Goal: Task Accomplishment & Management: Manage account settings

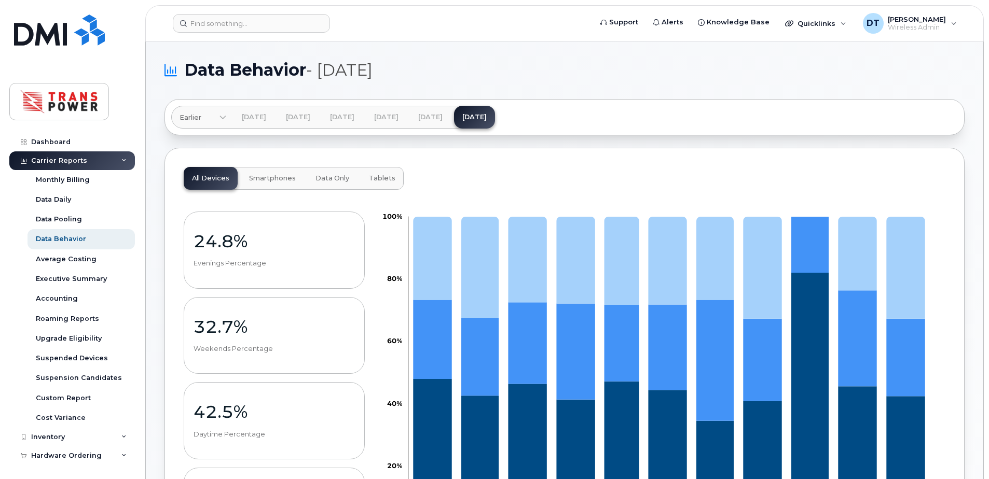
click at [122, 158] on icon at bounding box center [123, 160] width 5 height 5
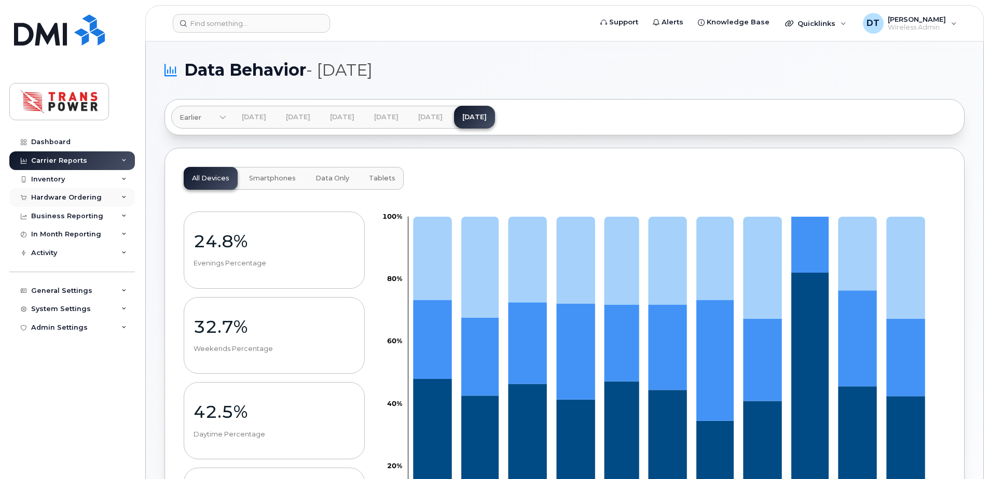
click at [104, 201] on div "Hardware Ordering" at bounding box center [72, 197] width 126 height 19
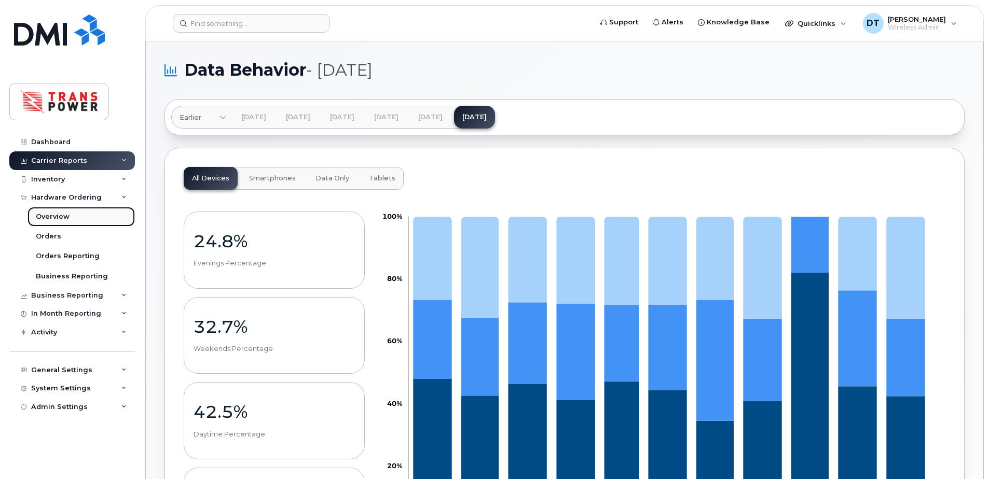
click at [58, 220] on div "Overview" at bounding box center [53, 216] width 34 height 9
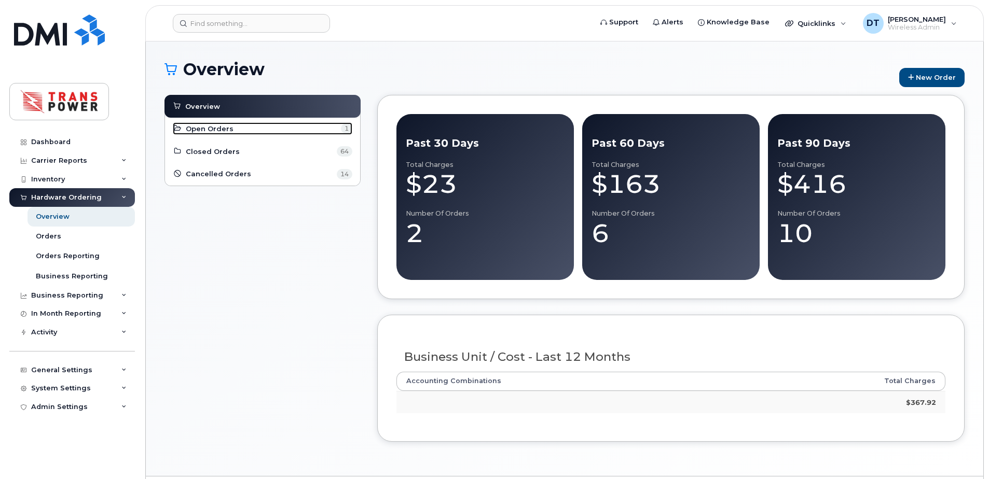
click at [217, 130] on span "Open Orders" at bounding box center [210, 129] width 48 height 10
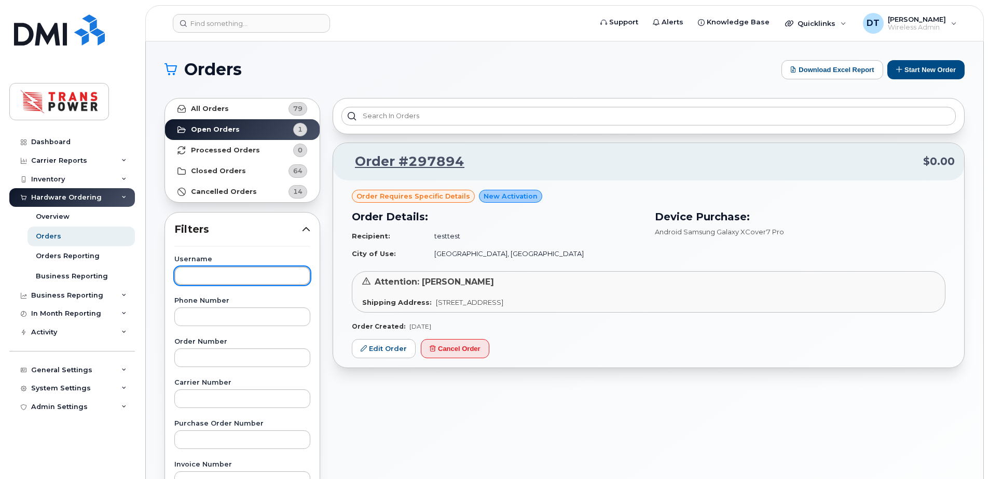
type input "[EMAIL_ADDRESS][DOMAIN_NAME]"
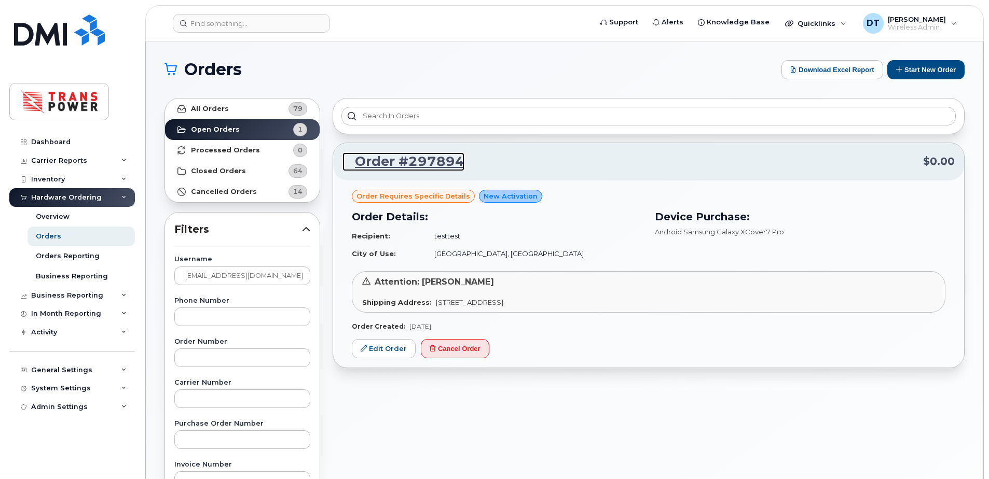
click at [404, 160] on link "Order #297894" at bounding box center [403, 162] width 122 height 19
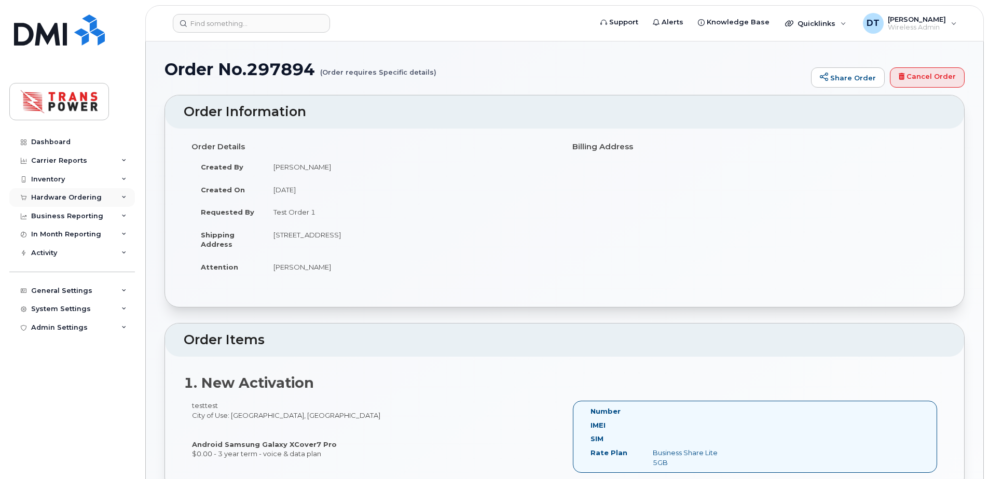
click at [89, 198] on div "Hardware Ordering" at bounding box center [66, 198] width 71 height 8
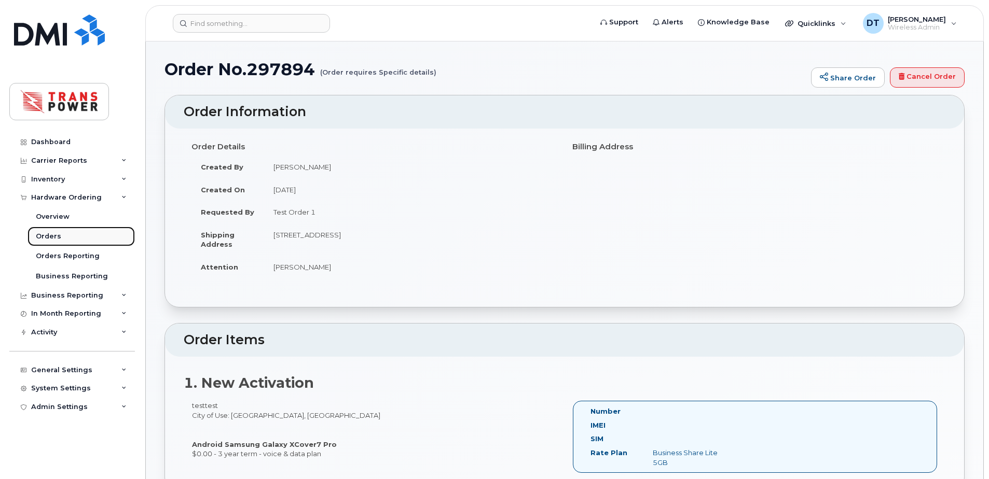
click at [52, 237] on div "Orders" at bounding box center [48, 236] width 25 height 9
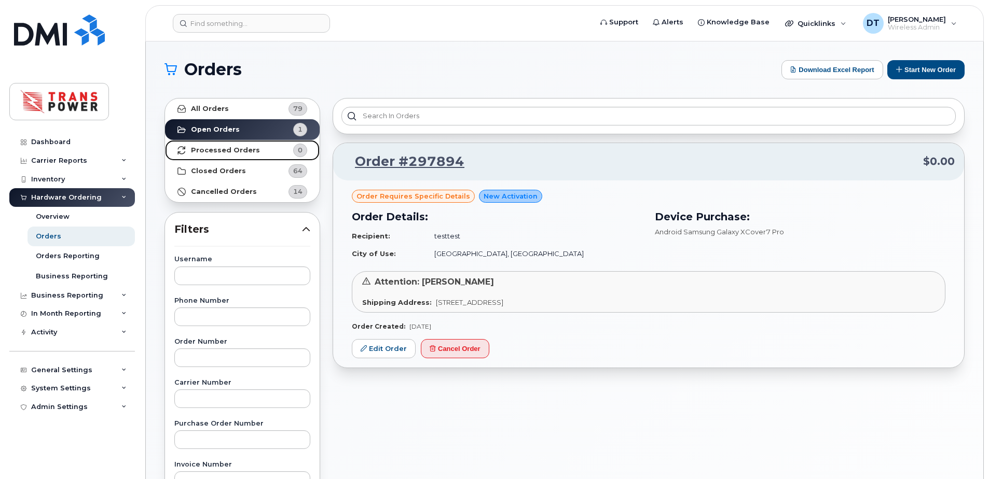
click at [233, 151] on strong "Processed Orders" at bounding box center [225, 150] width 69 height 8
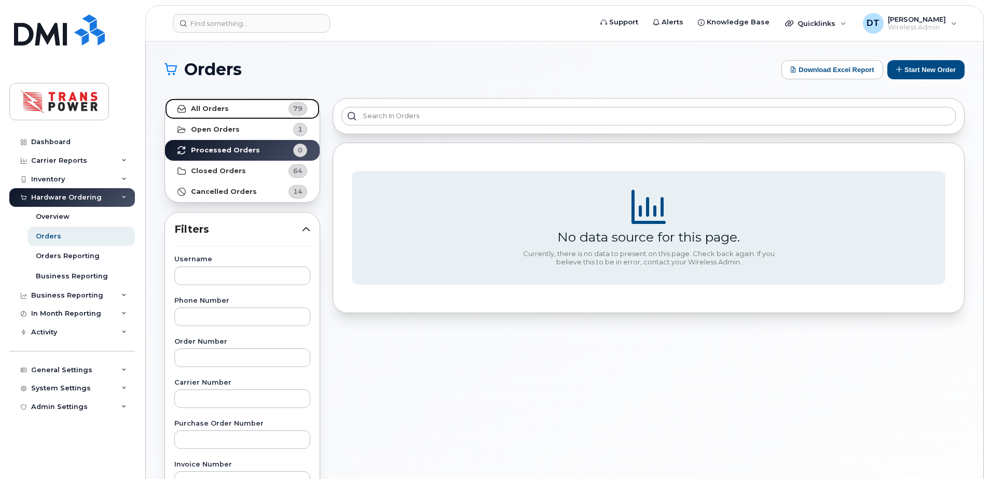
click at [215, 108] on strong "All Orders" at bounding box center [210, 109] width 38 height 8
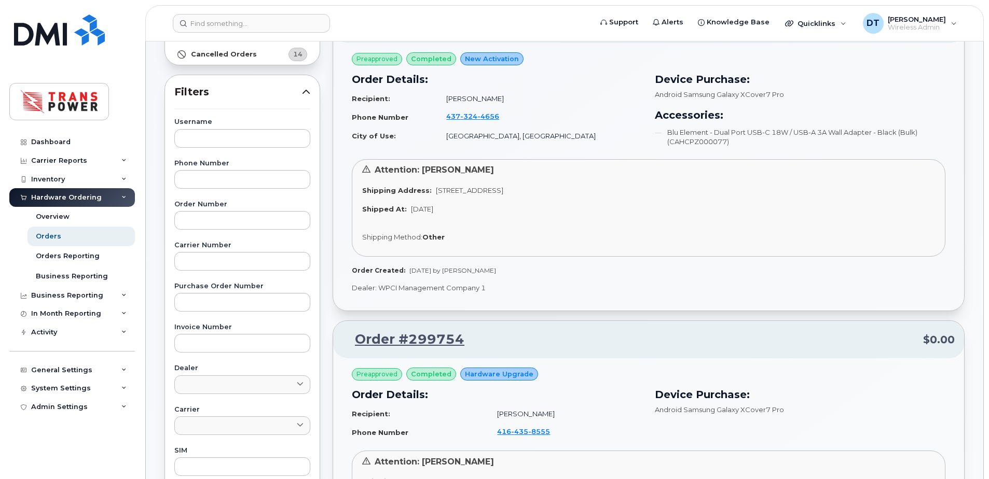
scroll to position [104, 0]
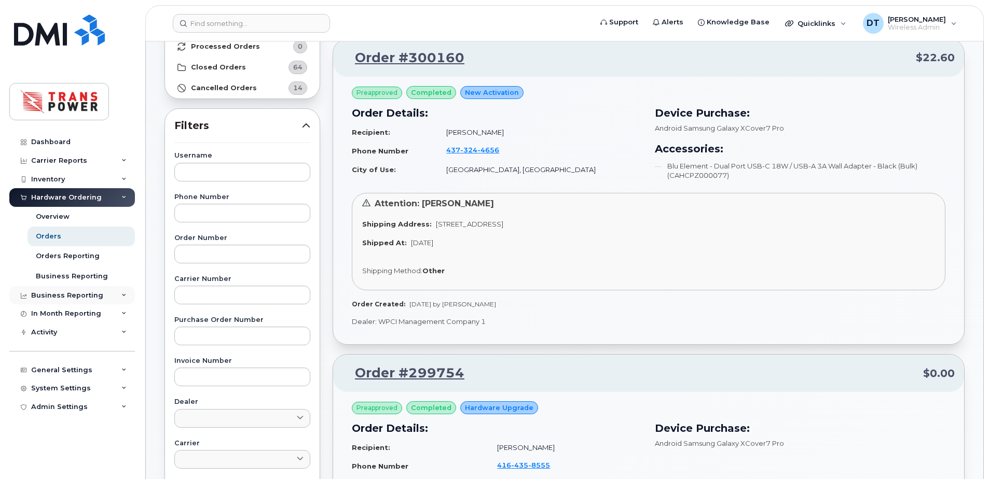
click at [74, 295] on div "Business Reporting" at bounding box center [67, 296] width 72 height 8
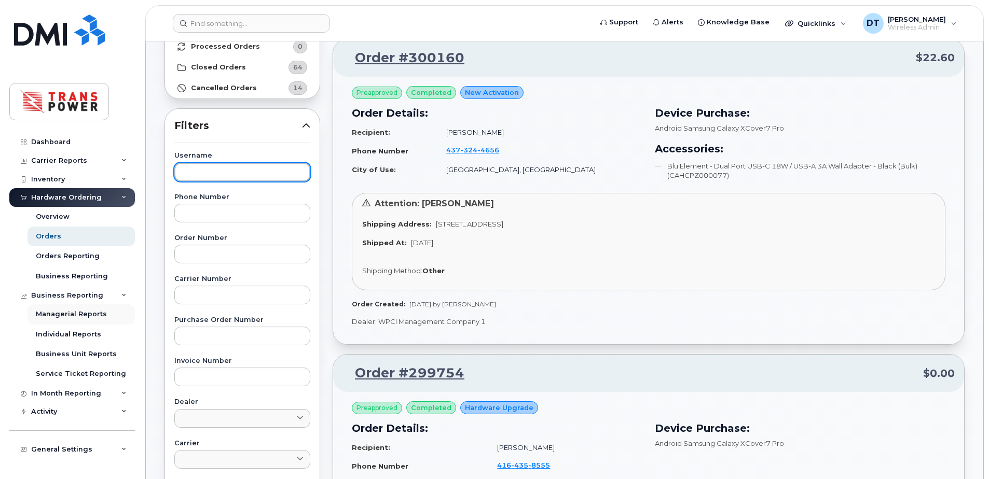
type input "[EMAIL_ADDRESS][DOMAIN_NAME]"
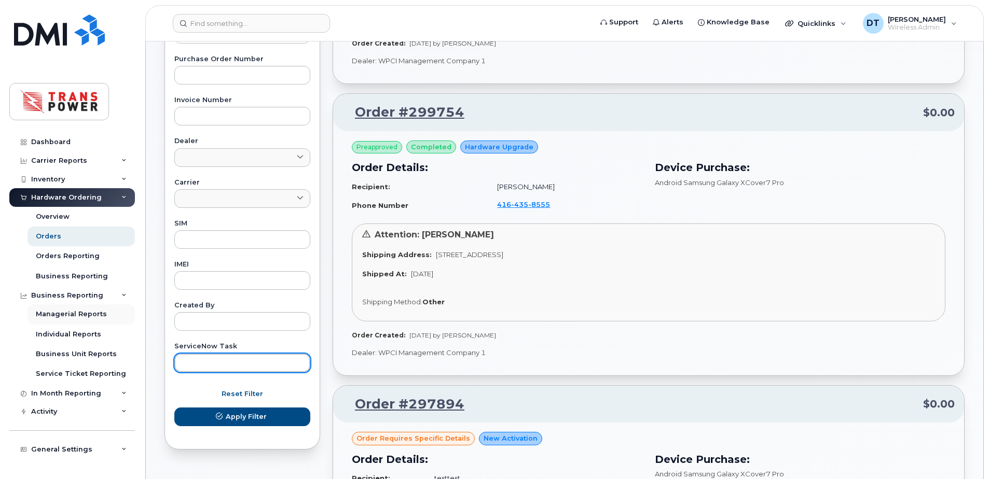
click at [78, 316] on div "Managerial Reports" at bounding box center [71, 314] width 71 height 9
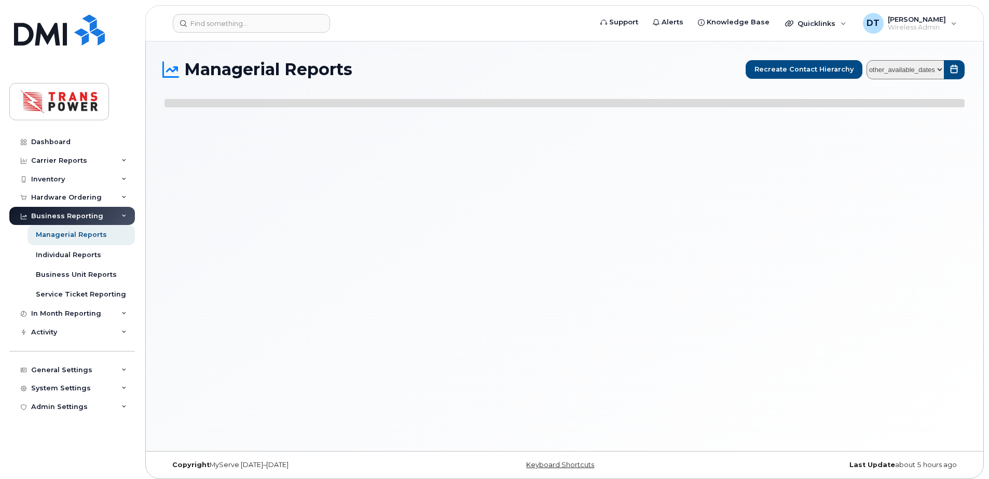
select select
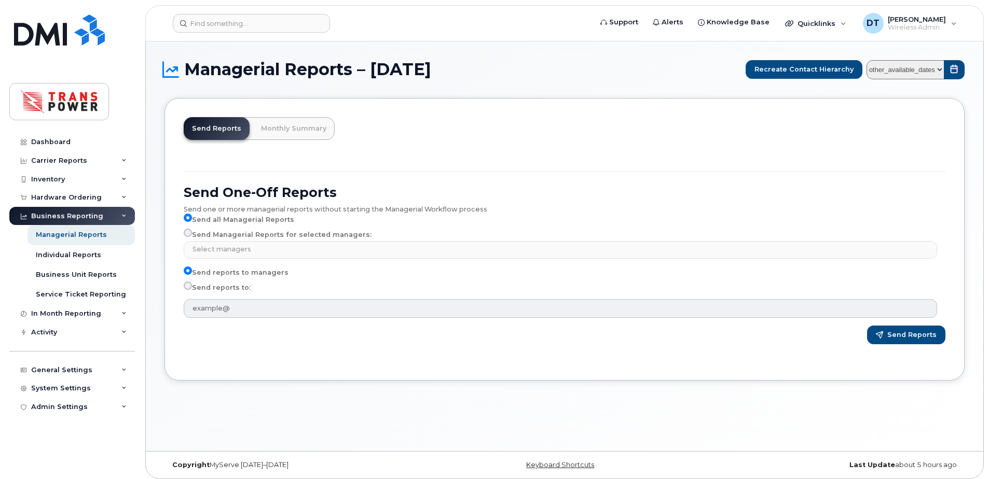
type input "dtersigni@transpower.ca"
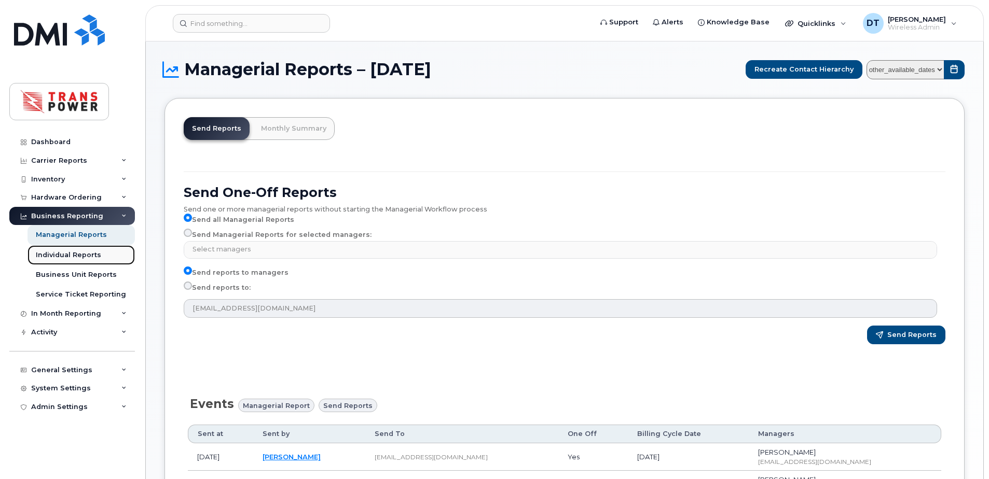
click at [87, 258] on div "Individual Reports" at bounding box center [68, 255] width 65 height 9
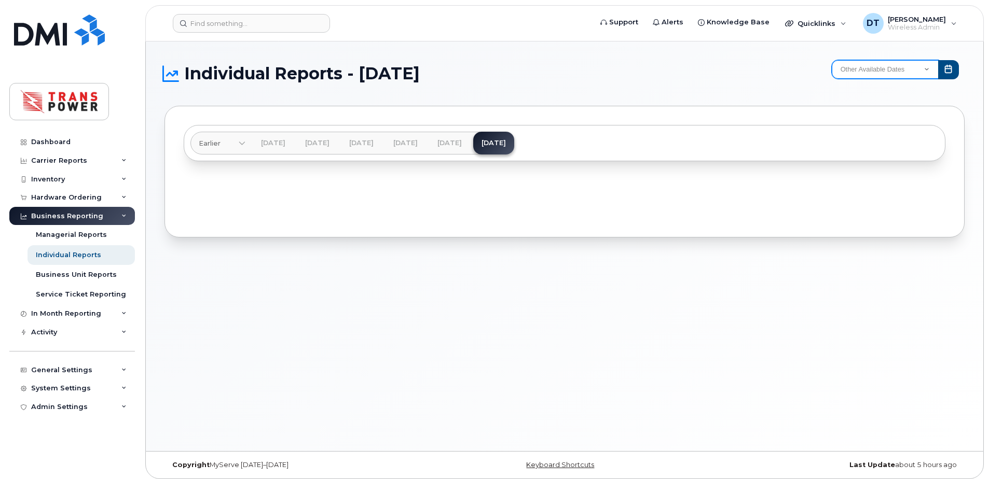
click at [888, 68] on select "Other Available Dates December November October December November October Septe…" at bounding box center [885, 69] width 107 height 19
click at [514, 147] on link "Aug 2025" at bounding box center [493, 143] width 41 height 23
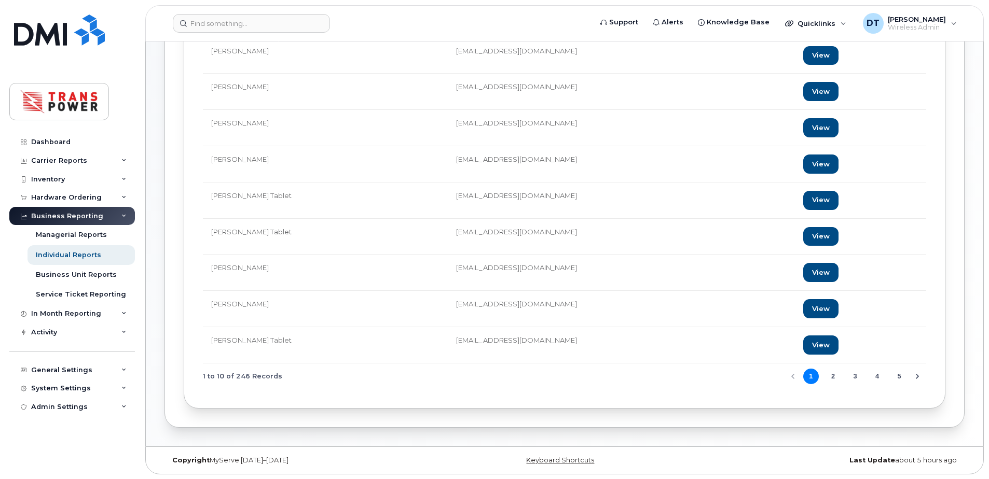
scroll to position [191, 0]
click at [880, 377] on button "4" at bounding box center [877, 376] width 16 height 16
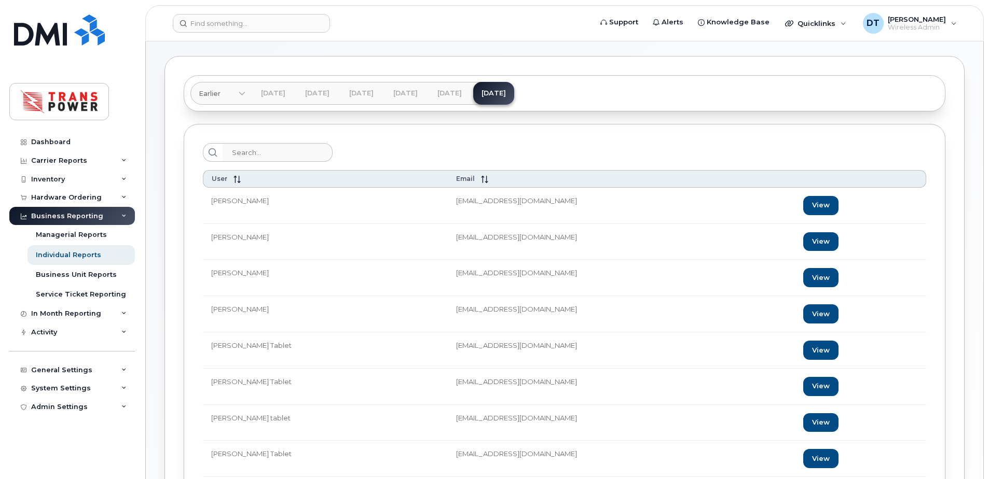
scroll to position [0, 0]
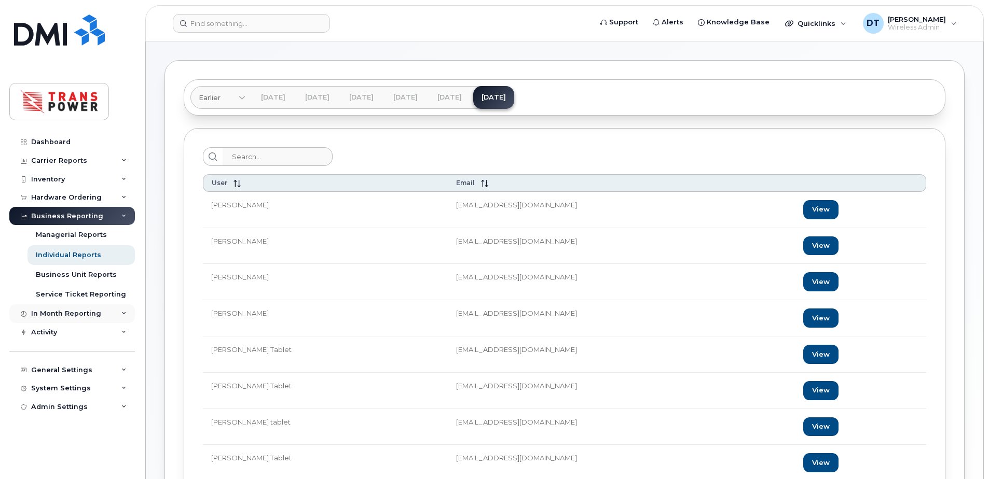
click at [78, 317] on div "In Month Reporting" at bounding box center [66, 314] width 70 height 8
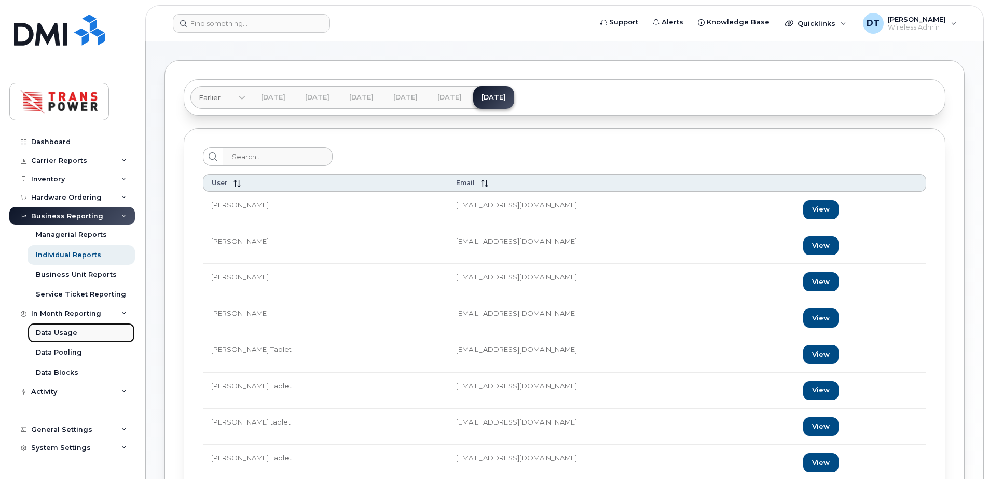
click at [73, 331] on div "Data Usage" at bounding box center [57, 332] width 42 height 9
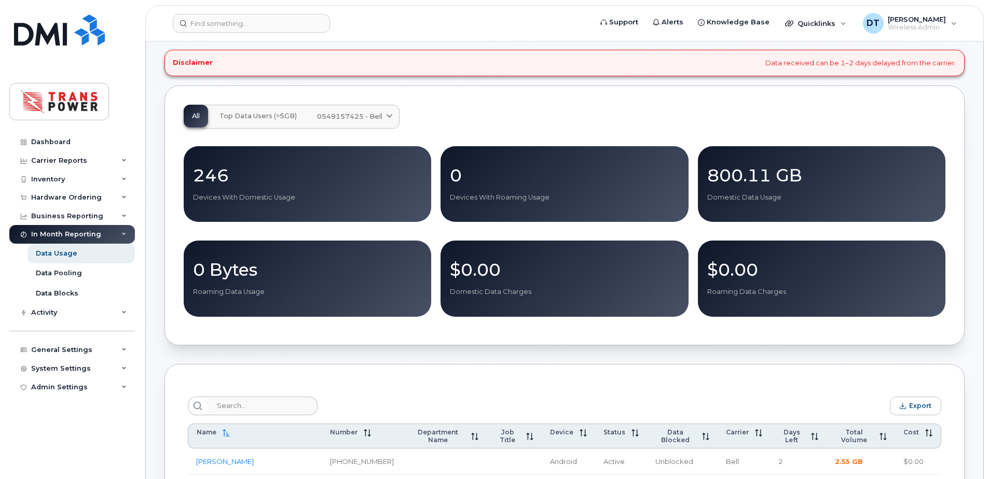
scroll to position [156, 0]
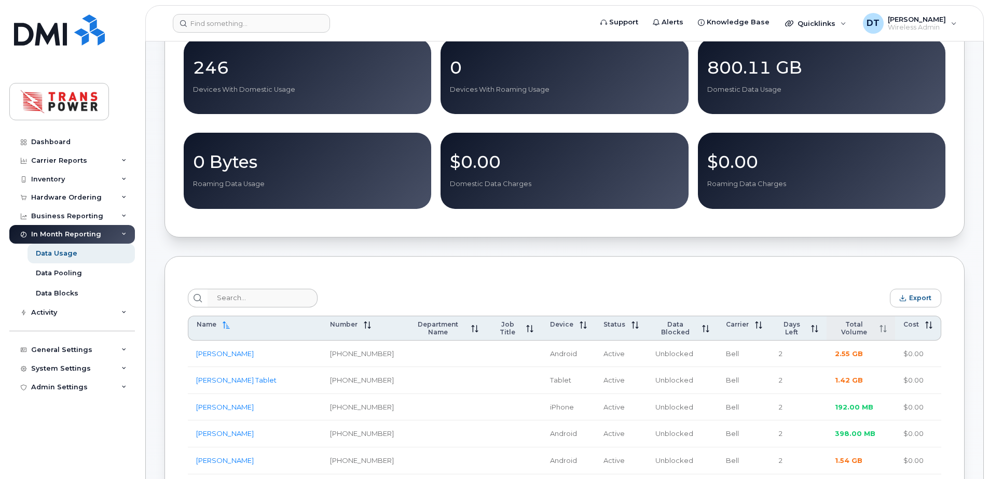
click at [850, 325] on span "Total Volume" at bounding box center [854, 329] width 38 height 16
click at [850, 325] on span "Total Volume" at bounding box center [853, 329] width 39 height 16
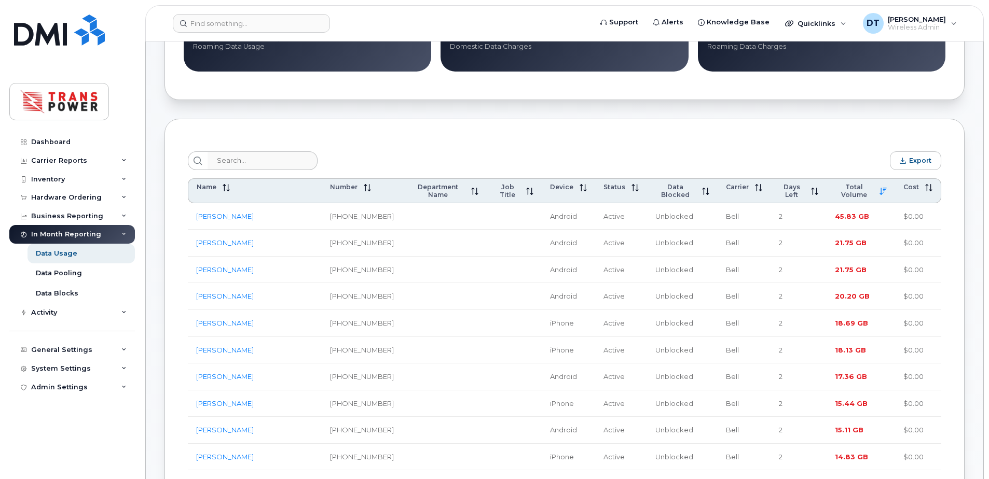
scroll to position [311, 0]
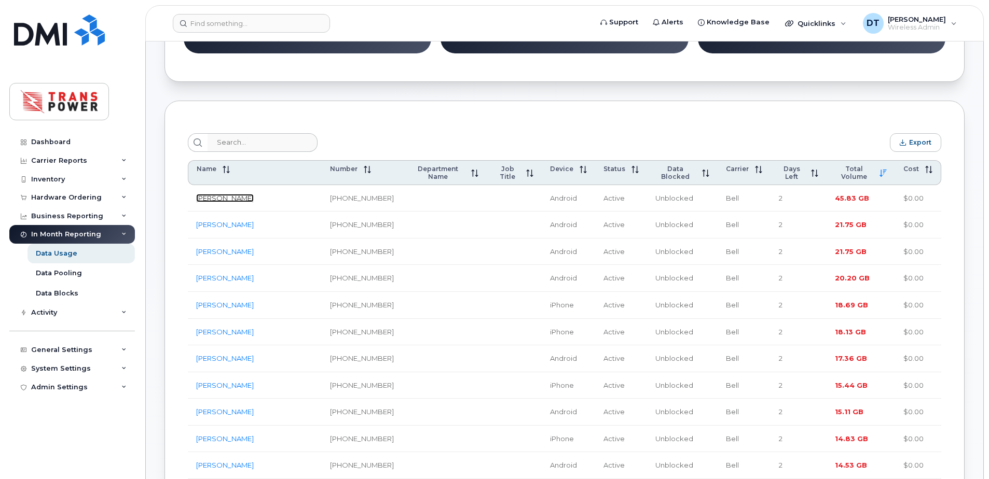
click at [234, 195] on link "Kevin Jennings" at bounding box center [225, 198] width 58 height 8
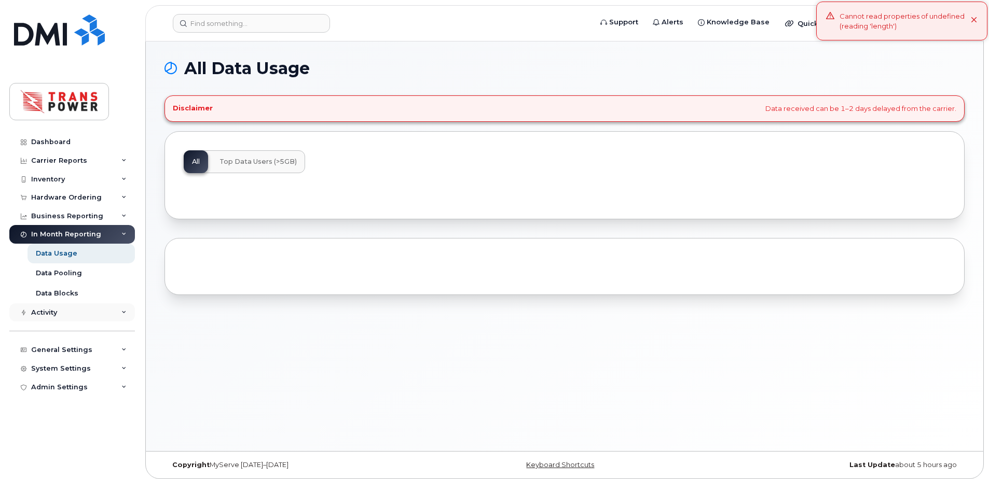
click at [116, 314] on div "Activity" at bounding box center [72, 312] width 126 height 19
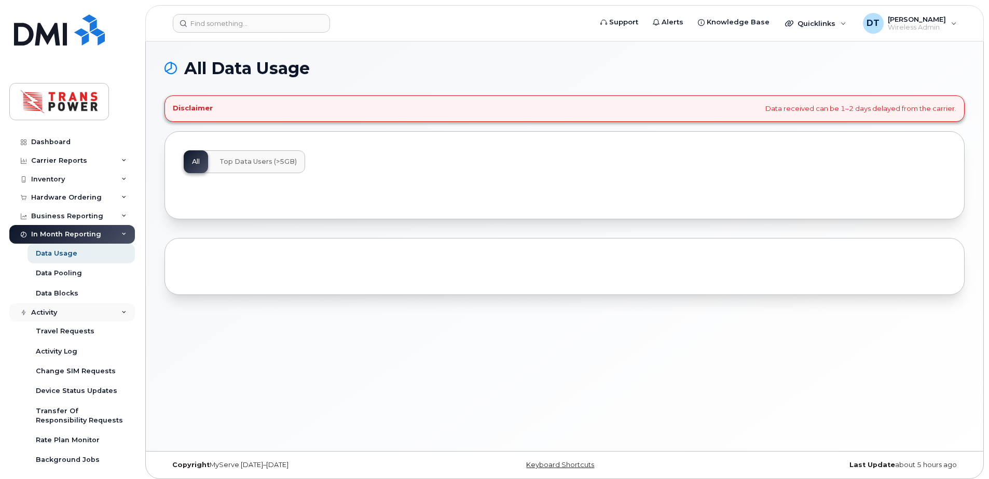
click at [79, 313] on div "Activity" at bounding box center [72, 312] width 126 height 19
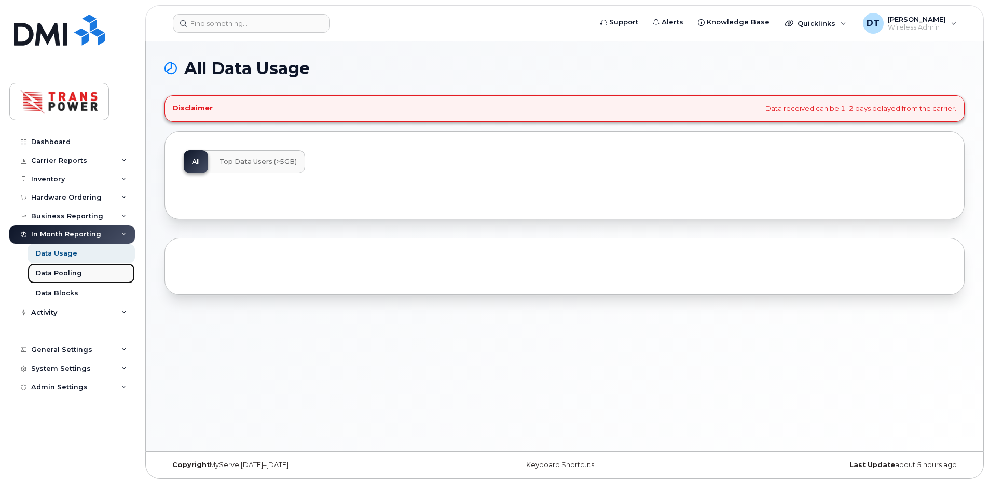
click at [70, 279] on link "Data Pooling" at bounding box center [80, 274] width 107 height 20
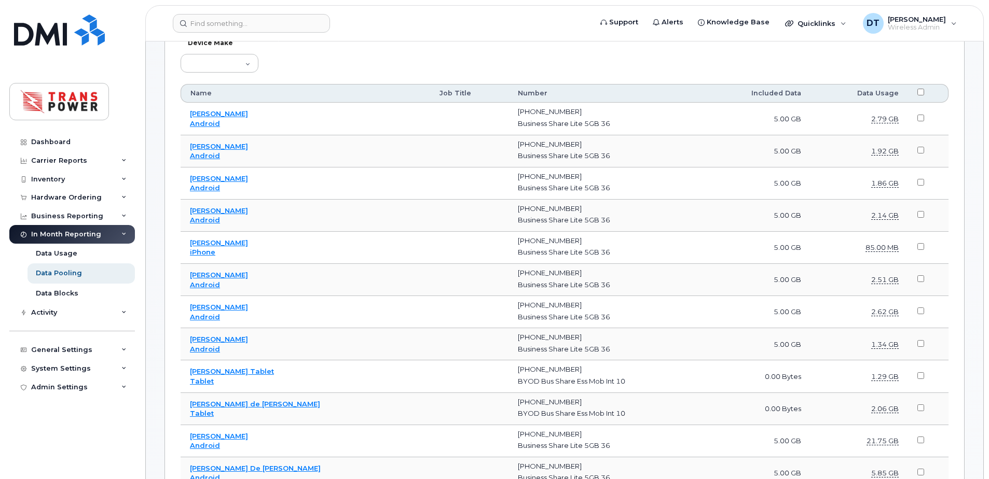
scroll to position [363, 0]
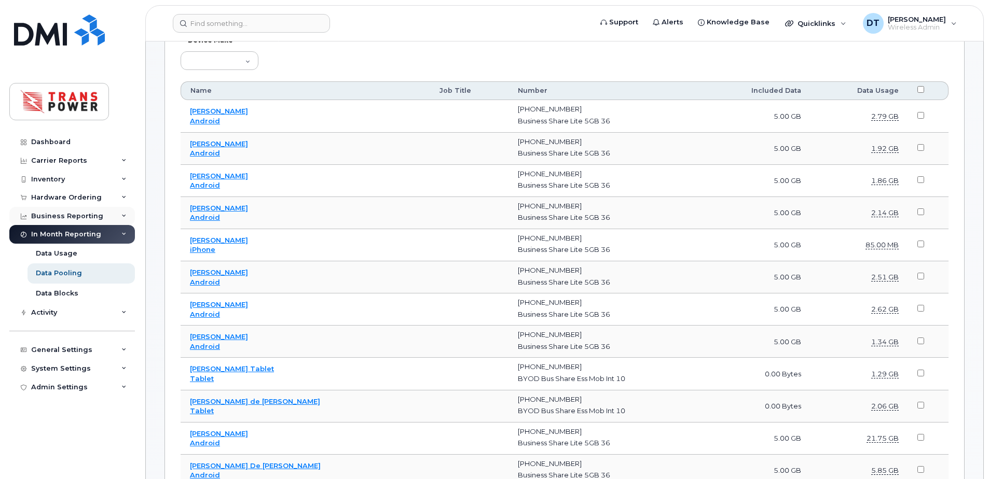
click at [68, 217] on div "Business Reporting" at bounding box center [67, 216] width 72 height 8
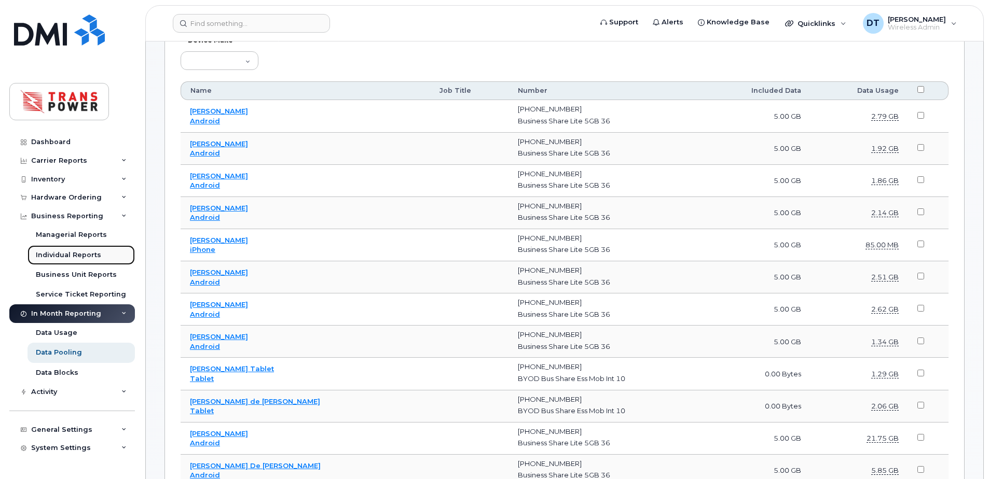
click at [66, 252] on div "Individual Reports" at bounding box center [68, 255] width 65 height 9
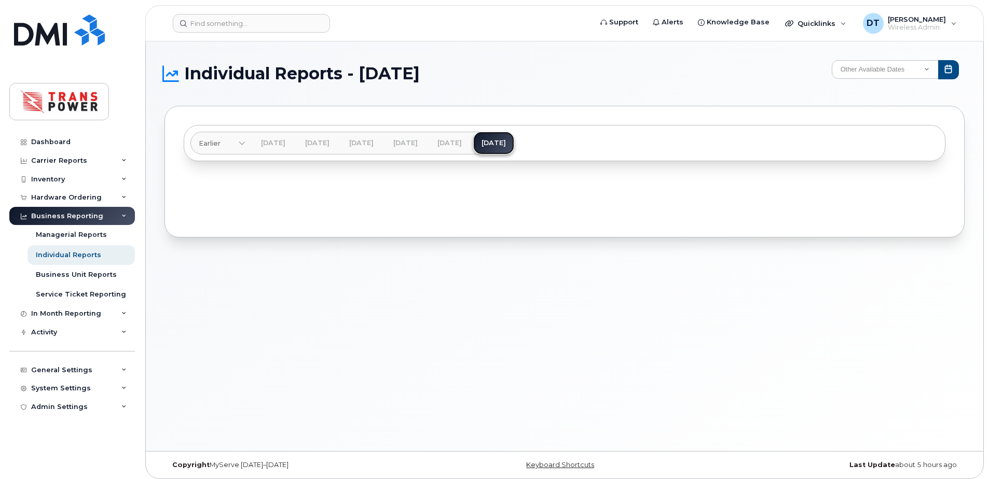
click at [514, 144] on link "[DATE]" at bounding box center [493, 143] width 41 height 23
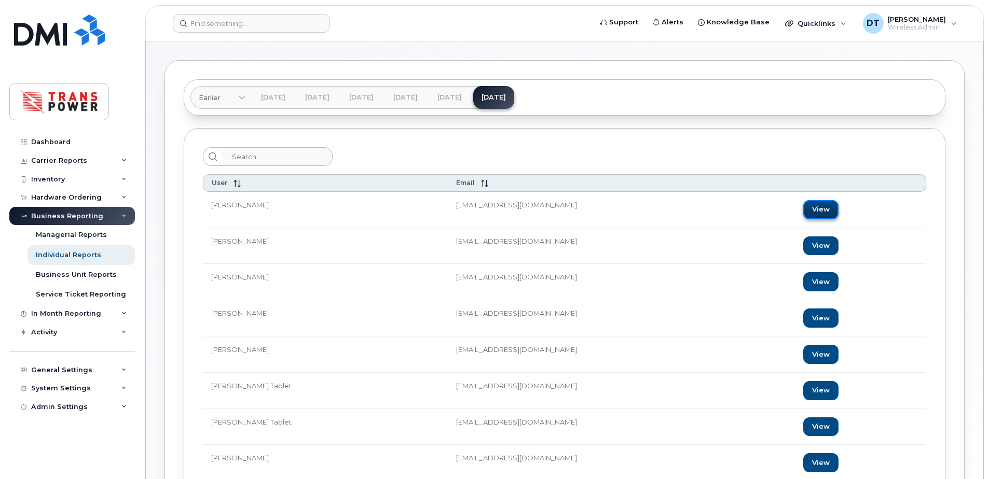
click at [803, 209] on link "View" at bounding box center [820, 209] width 35 height 19
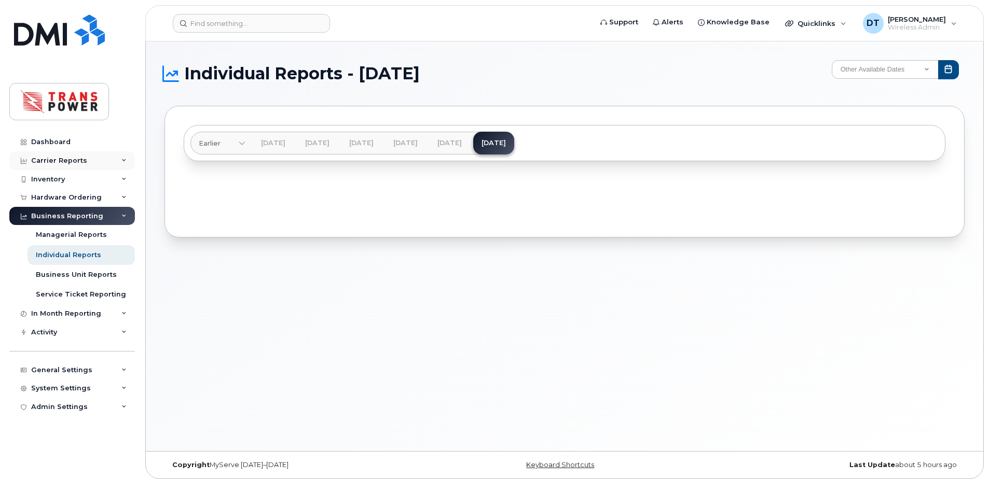
click at [113, 163] on div "Carrier Reports" at bounding box center [72, 160] width 126 height 19
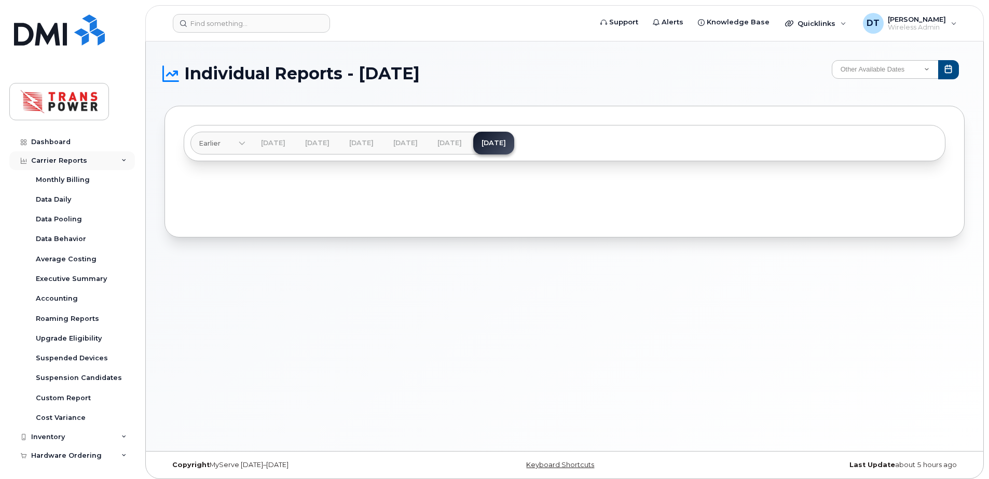
click at [66, 163] on div "Carrier Reports" at bounding box center [59, 161] width 56 height 8
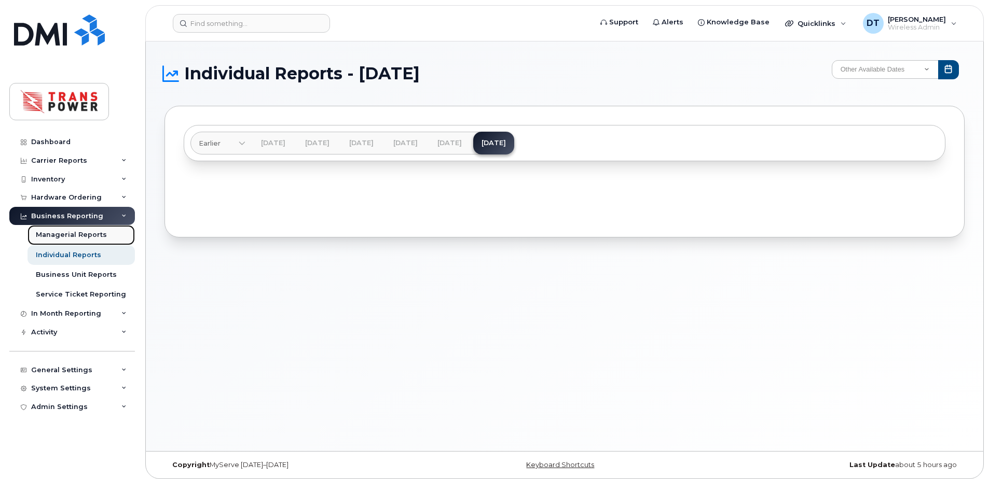
click at [98, 230] on div "Managerial Reports" at bounding box center [71, 234] width 71 height 9
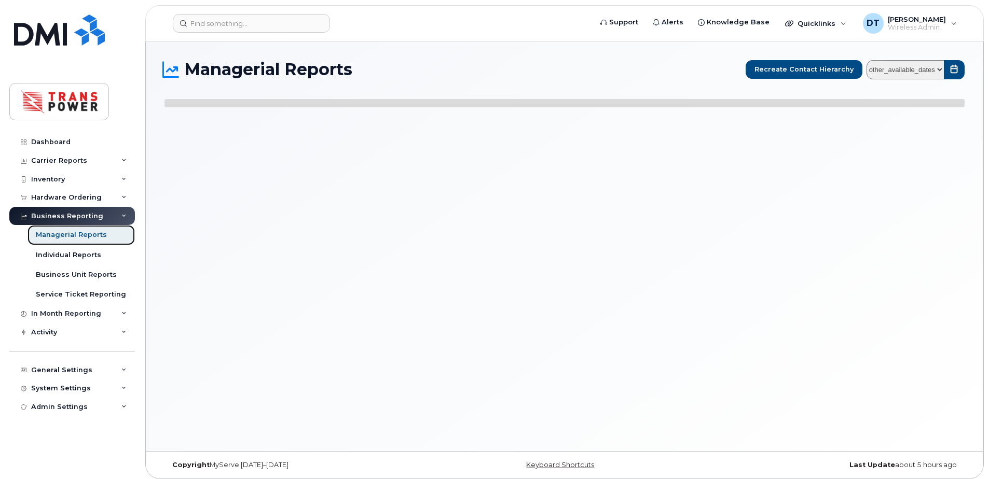
select select
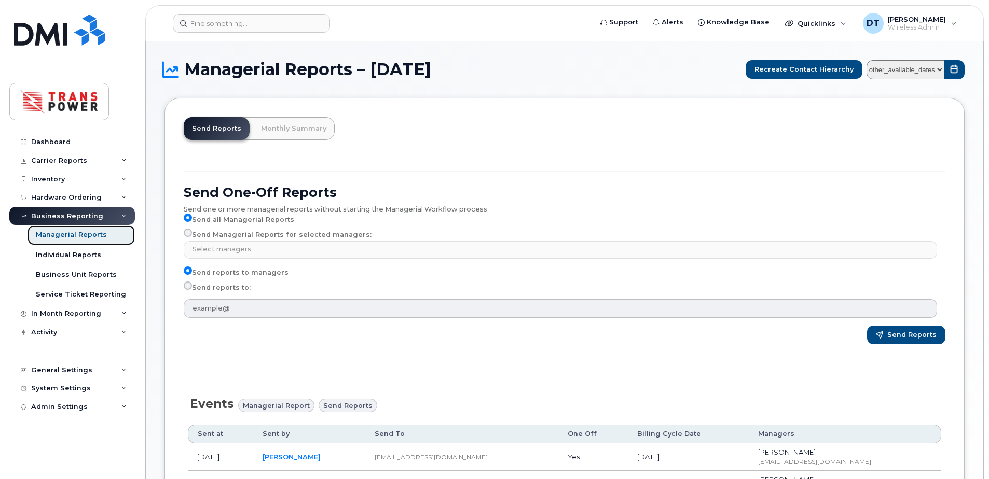
type input "dtersigni@transpower.ca"
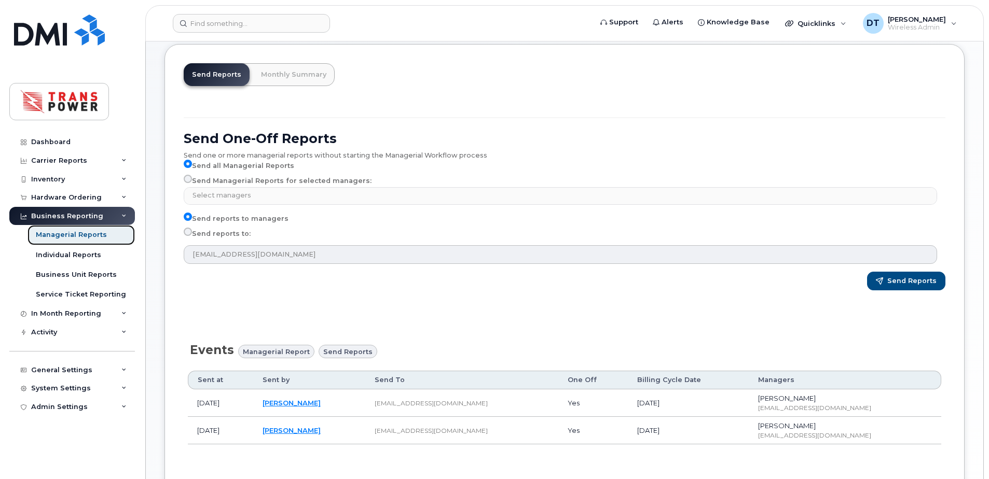
scroll to position [44, 0]
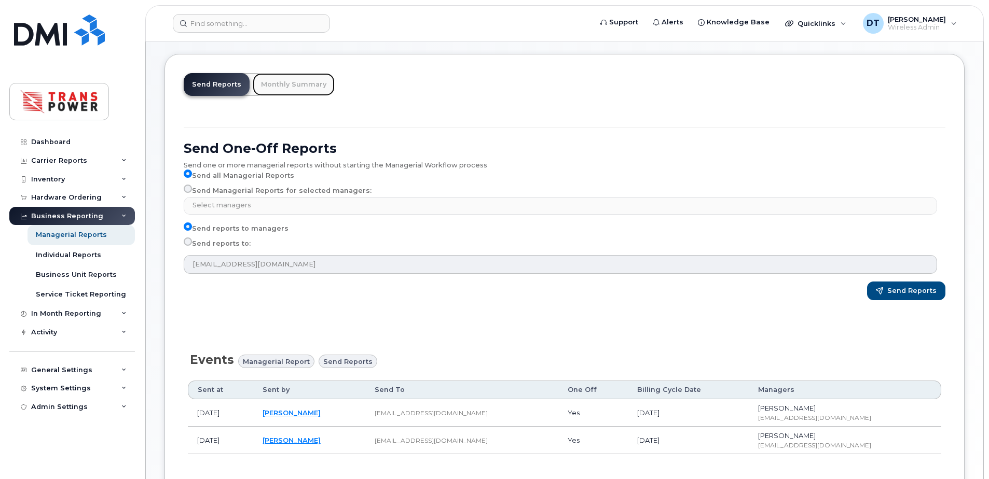
click at [277, 76] on link "Monthly Summary" at bounding box center [294, 84] width 82 height 23
click at [273, 82] on link "Monthly Summary" at bounding box center [294, 84] width 82 height 23
click at [357, 107] on div "Send One-Off Reports Send one or more managerial reports without starting the M…" at bounding box center [565, 301] width 762 height 392
click at [235, 93] on link "Send Reports" at bounding box center [217, 84] width 66 height 23
click at [225, 84] on link "Send Reports" at bounding box center [217, 84] width 66 height 23
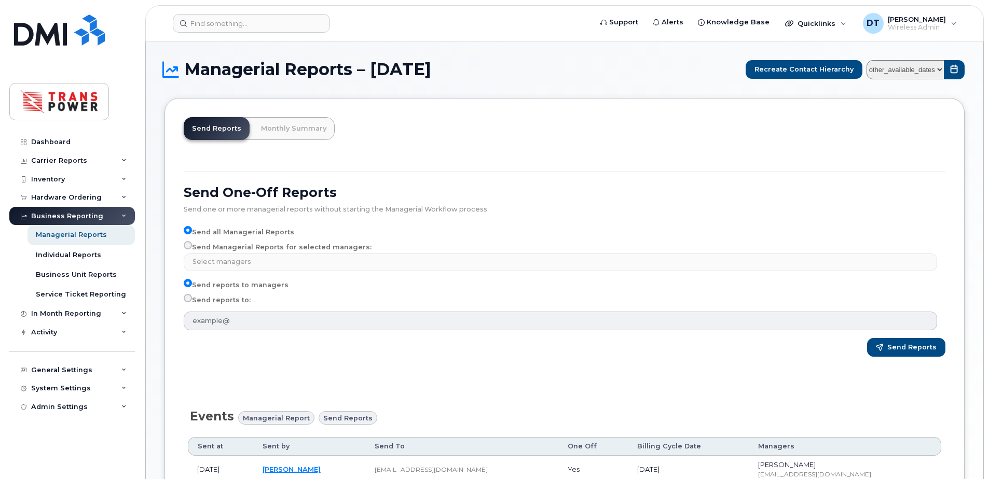
select select
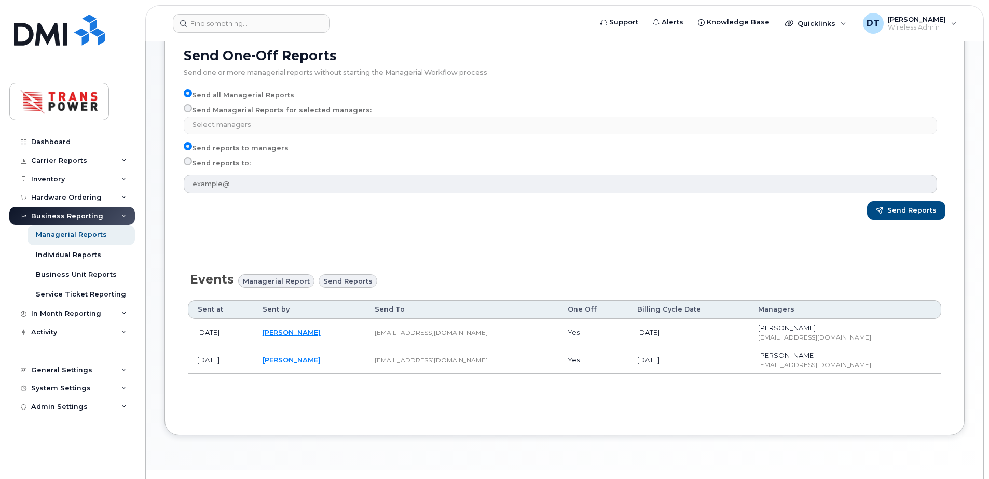
scroll to position [160, 0]
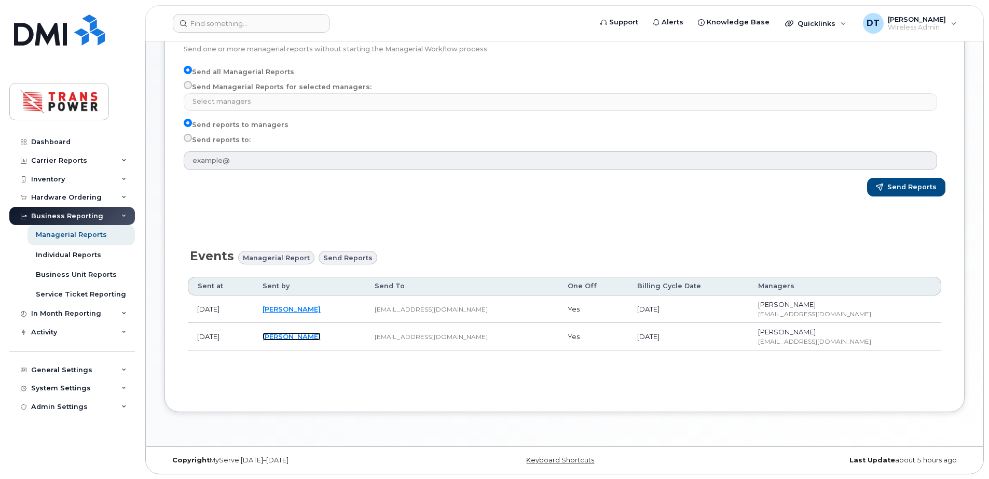
click at [321, 337] on link "[PERSON_NAME]" at bounding box center [292, 337] width 58 height 8
type input "[EMAIL_ADDRESS][DOMAIN_NAME]"
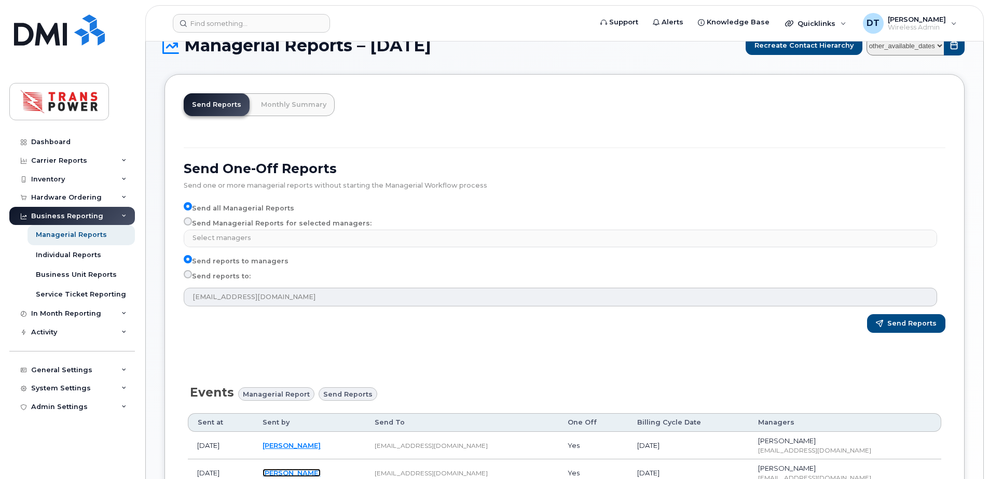
scroll to position [5, 0]
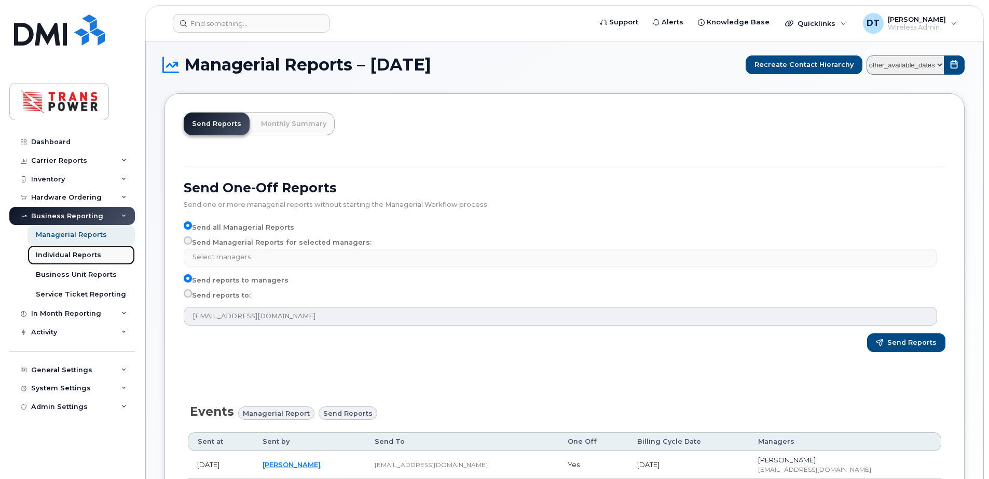
click at [69, 253] on div "Individual Reports" at bounding box center [68, 255] width 65 height 9
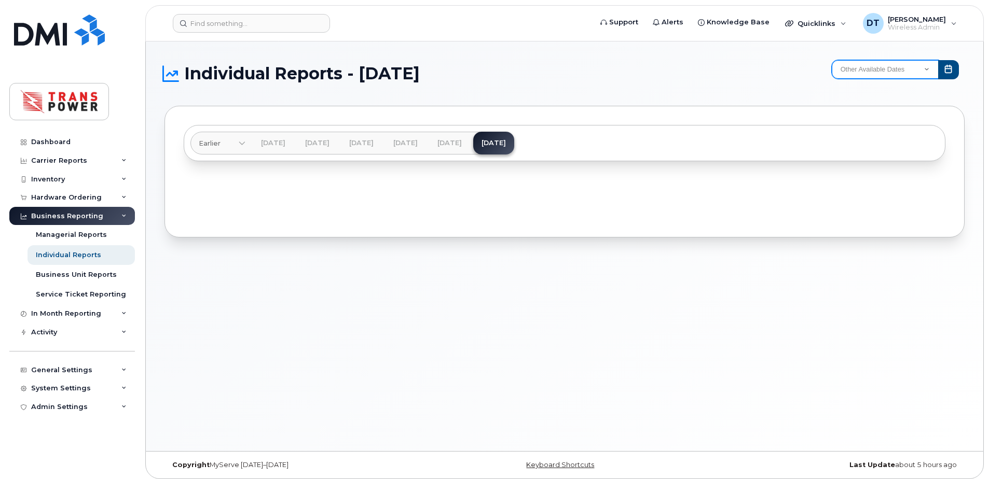
click at [905, 72] on select "Other Available Dates December November October December November October Septe…" at bounding box center [885, 69] width 107 height 19
click at [63, 273] on div "Business Unit Reports" at bounding box center [76, 274] width 81 height 9
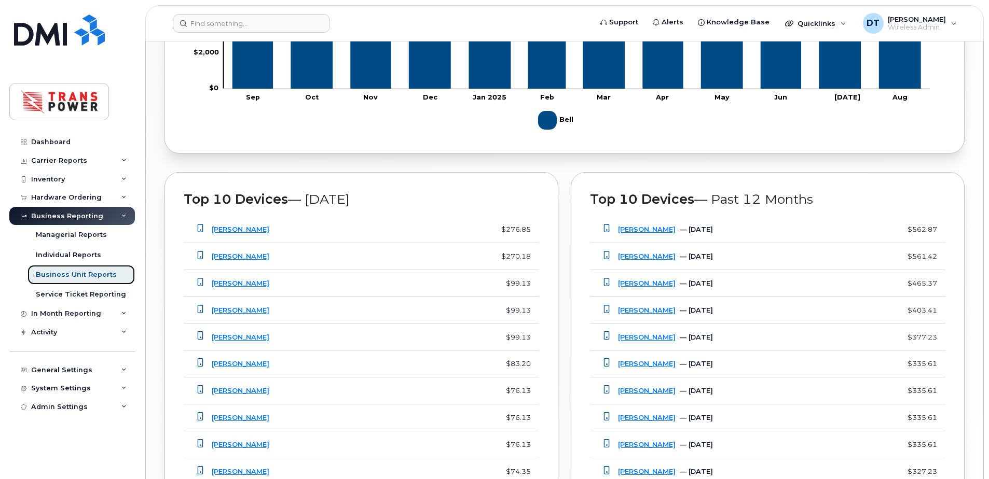
scroll to position [726, 0]
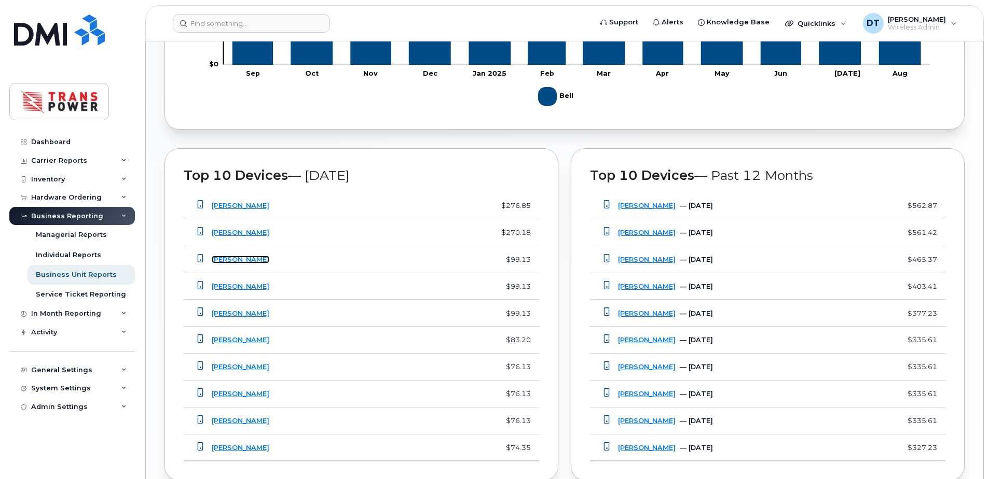
click at [214, 260] on link "[PERSON_NAME]" at bounding box center [241, 260] width 58 height 8
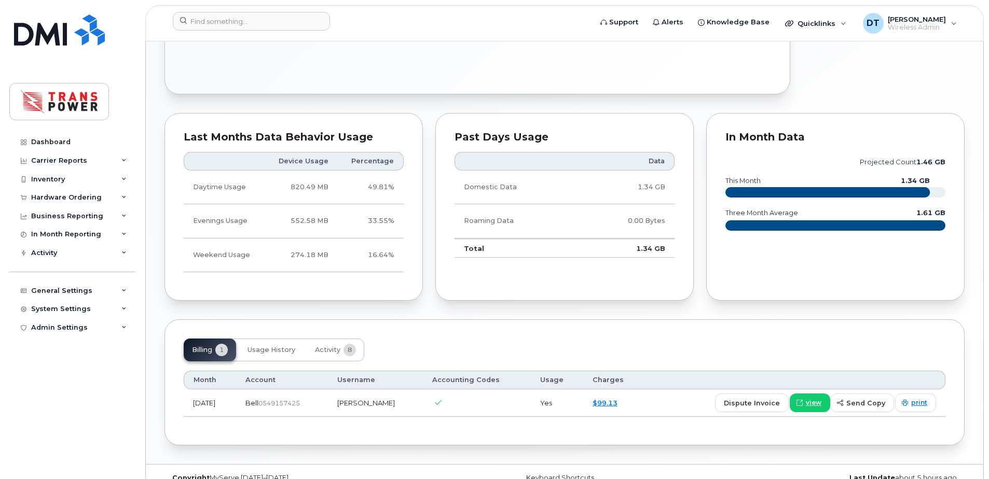
scroll to position [515, 0]
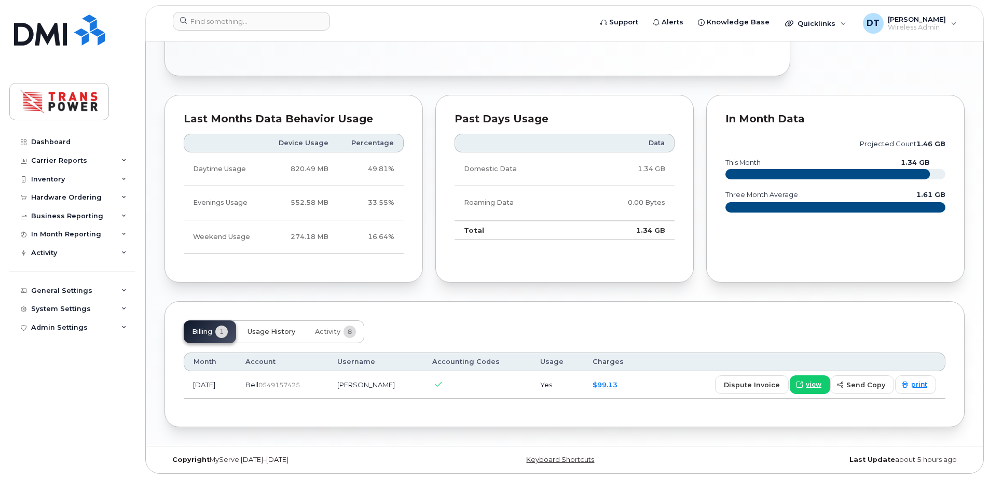
click at [289, 334] on span "Usage History" at bounding box center [271, 332] width 48 height 8
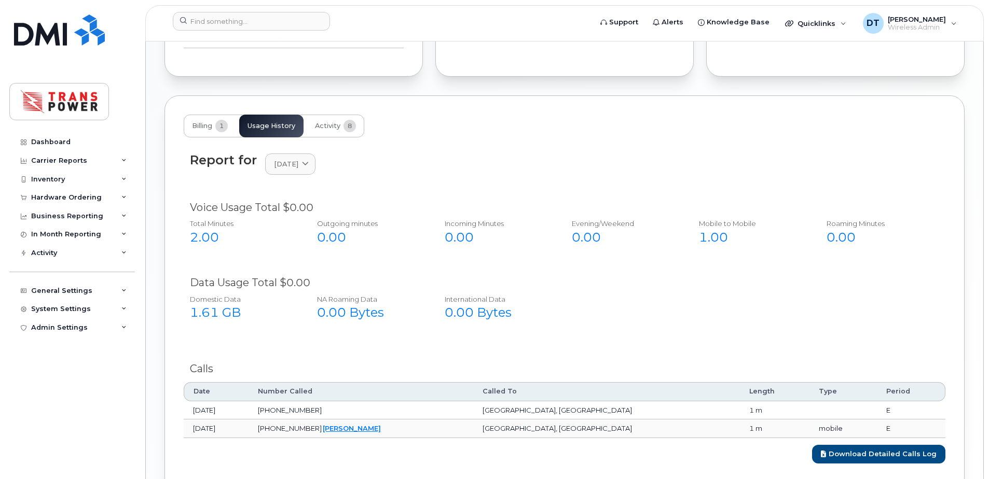
scroll to position [723, 0]
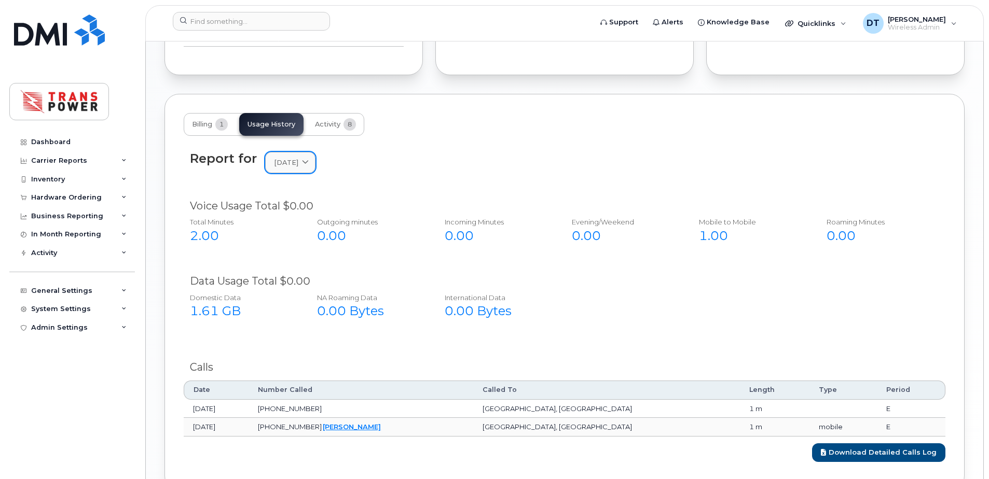
click at [298, 160] on span "[DATE]" at bounding box center [286, 163] width 24 height 10
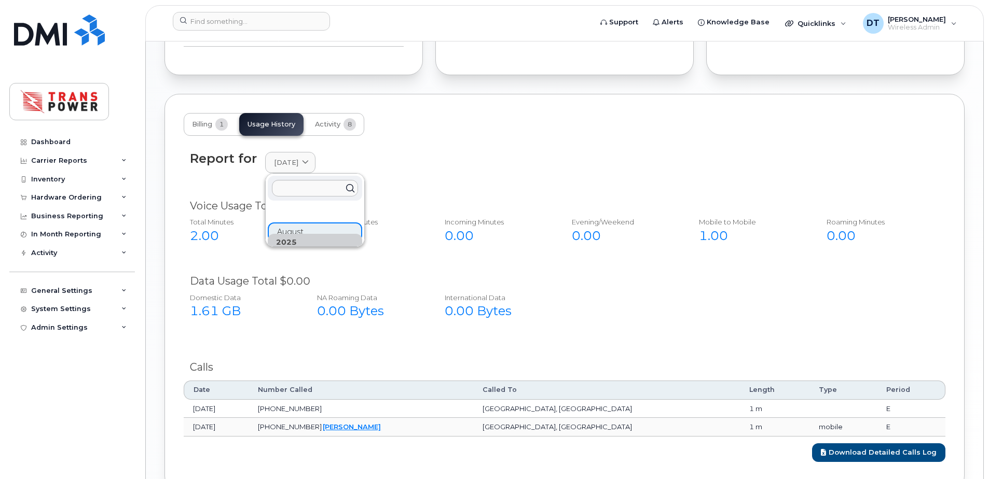
click at [318, 242] on div "2025" at bounding box center [315, 242] width 94 height 17
click at [319, 232] on div "2025 August" at bounding box center [315, 223] width 94 height 37
click at [319, 228] on div "2025 August" at bounding box center [315, 223] width 94 height 37
click at [434, 267] on div "Voice Usage Total $0.00 Total Minutes 2.00 Outgoing minutes 0.00 Incoming Minut…" at bounding box center [565, 264] width 762 height 145
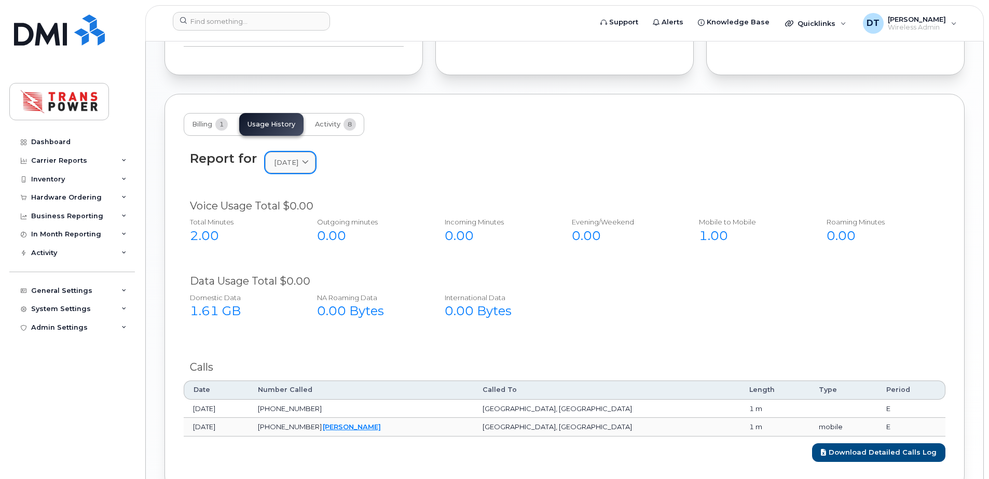
click at [309, 160] on icon at bounding box center [305, 162] width 7 height 7
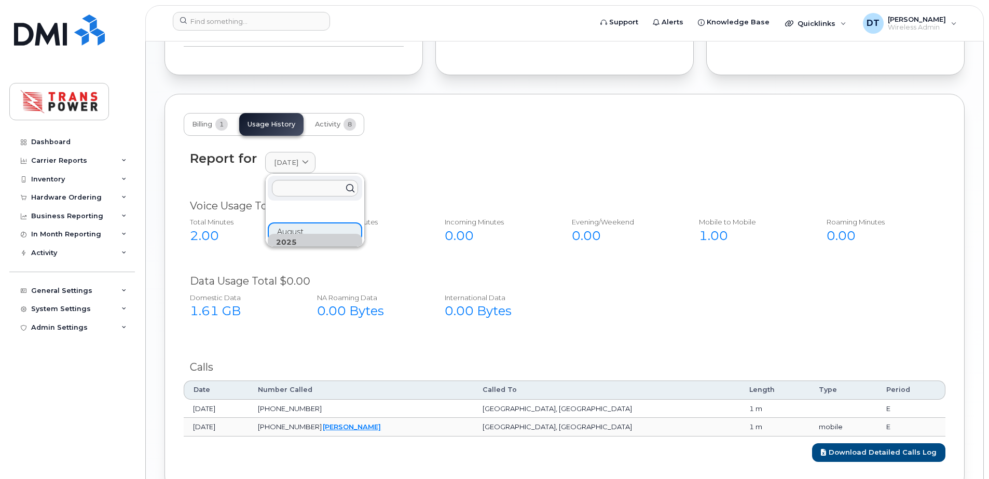
click at [302, 234] on div "2025" at bounding box center [315, 242] width 94 height 17
click at [300, 238] on div "2025" at bounding box center [315, 242] width 94 height 17
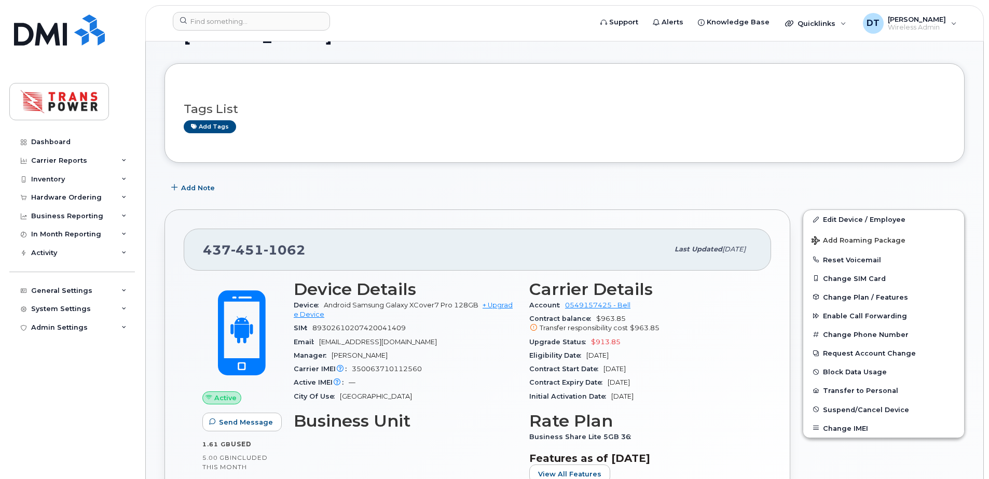
scroll to position [8, 0]
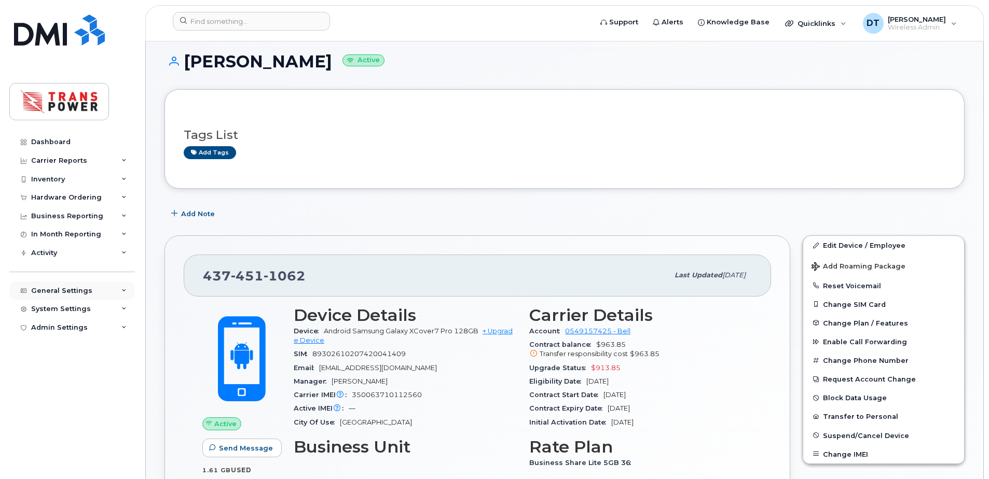
click at [124, 291] on icon at bounding box center [123, 290] width 5 height 5
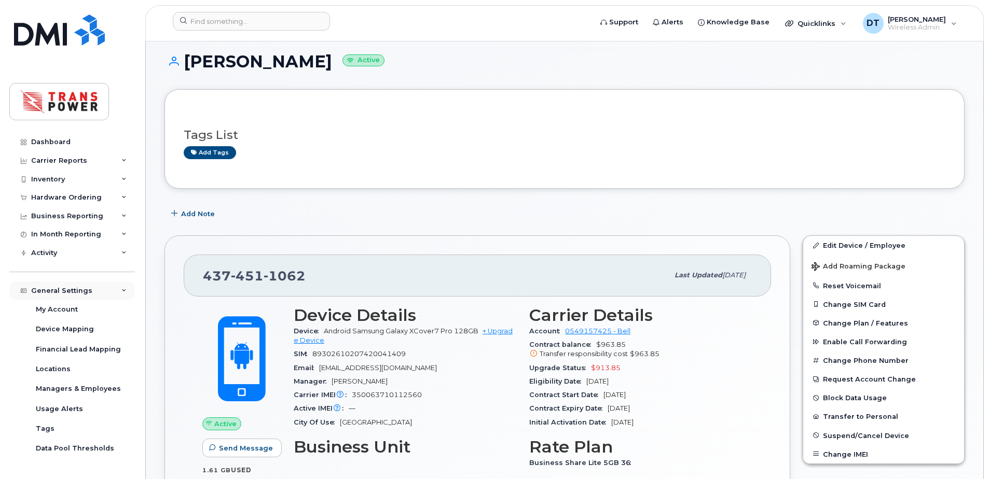
click at [121, 291] on icon at bounding box center [123, 290] width 5 height 5
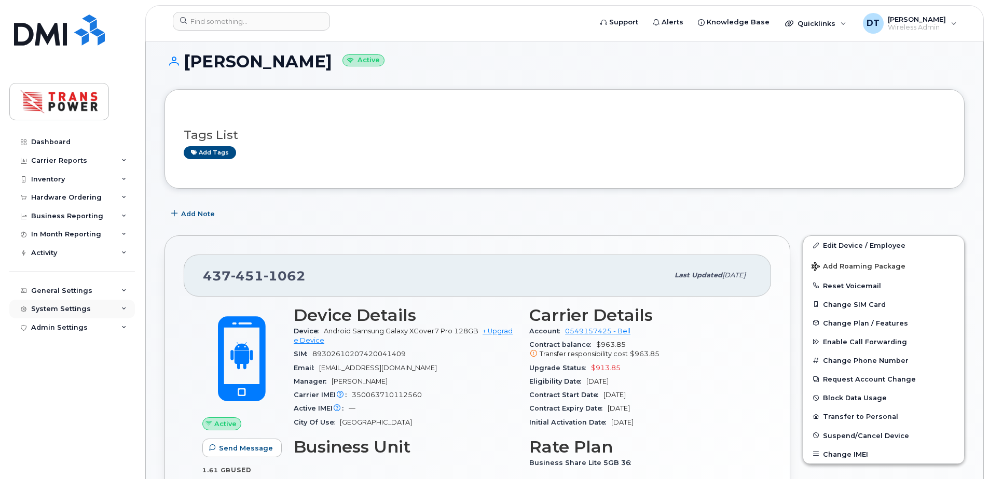
click at [118, 309] on div "System Settings" at bounding box center [72, 309] width 126 height 19
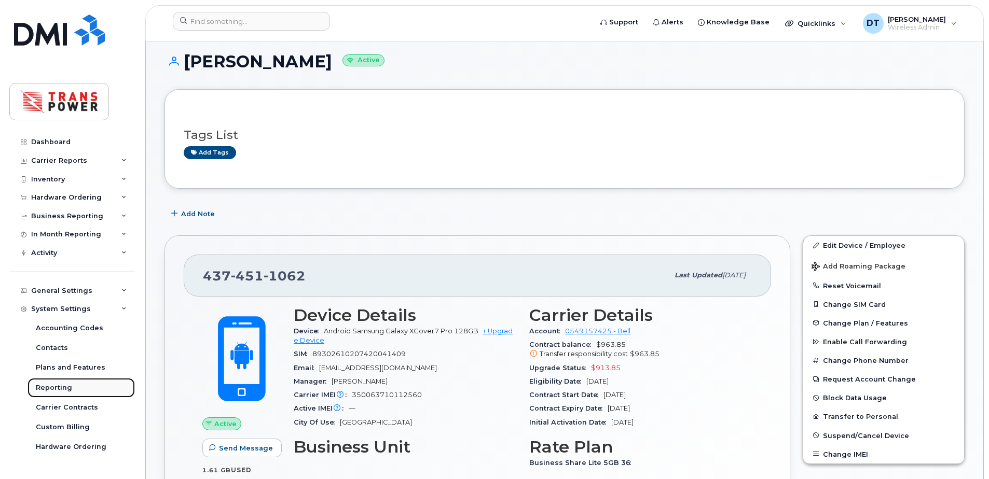
click at [57, 378] on link "Reporting" at bounding box center [80, 388] width 107 height 20
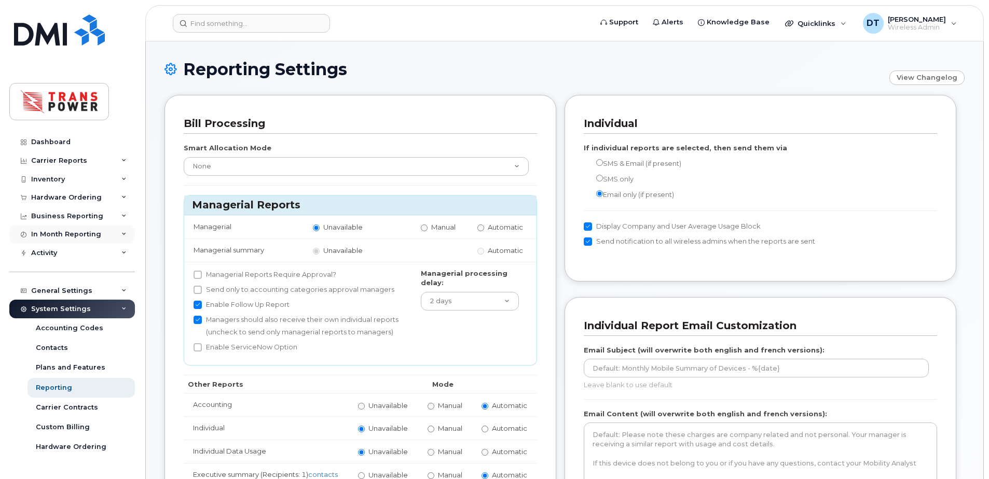
click at [92, 229] on div "In Month Reporting" at bounding box center [72, 234] width 126 height 19
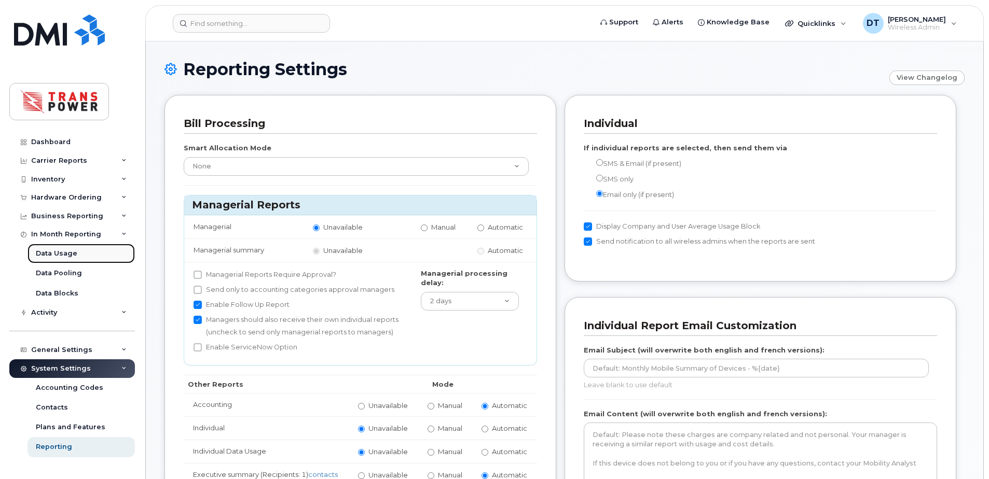
click at [57, 245] on link "Data Usage" at bounding box center [80, 254] width 107 height 20
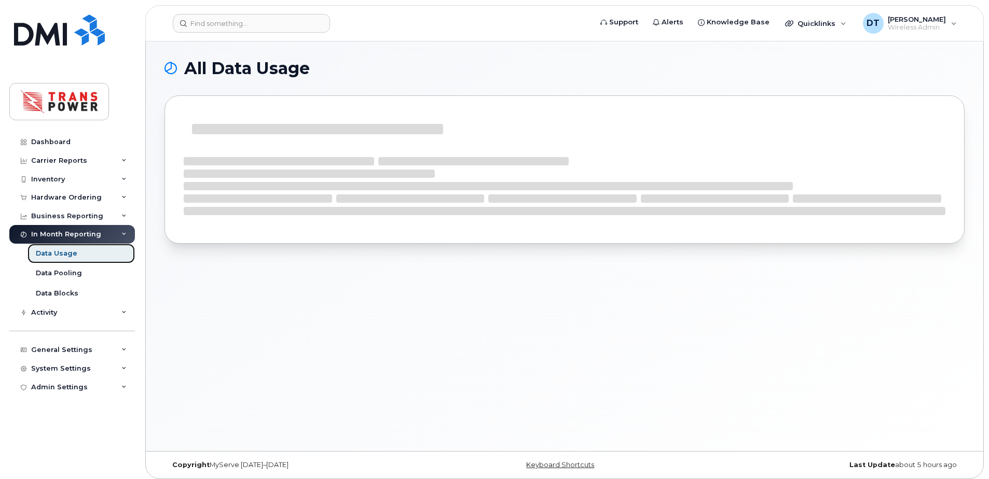
click at [57, 258] on div "Data Usage" at bounding box center [57, 253] width 42 height 9
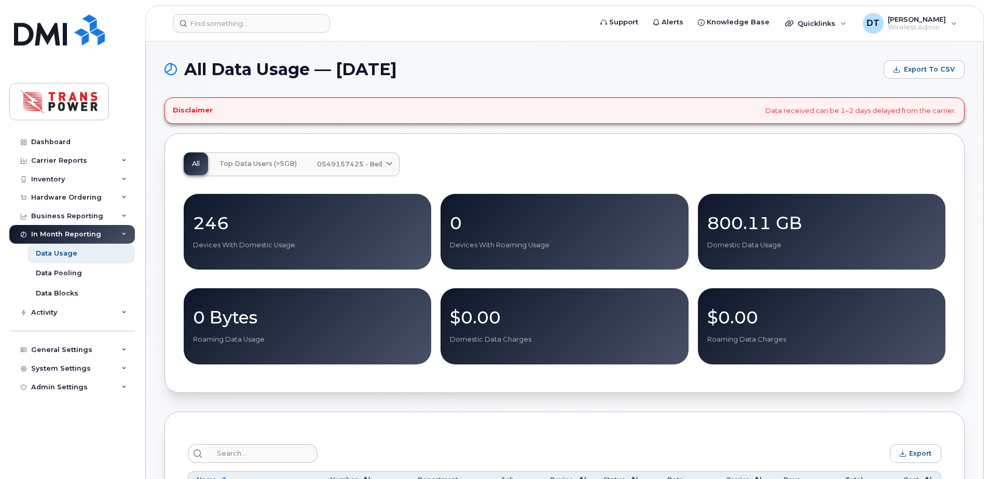
click at [265, 162] on span "Top Data Users (>5GB)" at bounding box center [257, 164] width 77 height 8
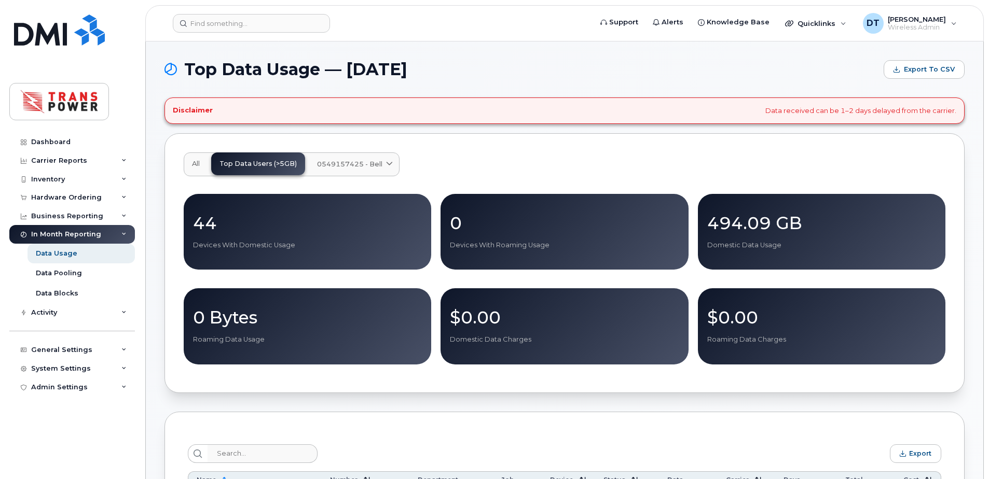
click at [358, 164] on span "0549157425 - Bell" at bounding box center [349, 164] width 65 height 10
click at [395, 164] on link "0549157425 - Bell" at bounding box center [354, 164] width 90 height 23
click at [391, 162] on icon at bounding box center [389, 164] width 7 height 7
click at [429, 295] on div "44 Devices With Domestic Usage 0 Devices With Roaming Usage 494.09 GB Domestic …" at bounding box center [565, 279] width 762 height 171
click at [193, 316] on p "0 Bytes" at bounding box center [307, 317] width 229 height 19
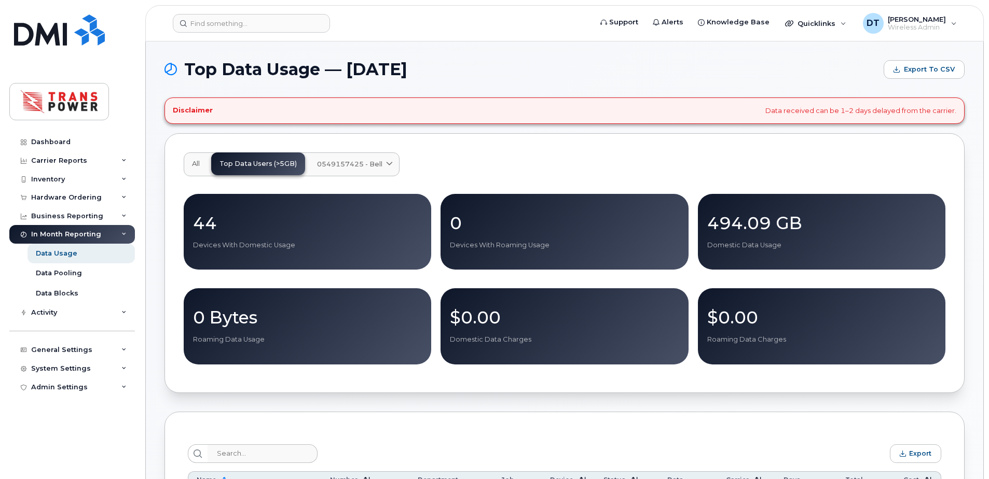
drag, startPoint x: 443, startPoint y: 215, endPoint x: 449, endPoint y: 213, distance: 6.7
click at [445, 214] on div "0 Devices With Roaming Usage" at bounding box center [563, 232] width 247 height 76
click at [54, 377] on div "System Settings" at bounding box center [72, 369] width 126 height 19
click at [56, 449] on div "Reporting" at bounding box center [54, 447] width 36 height 9
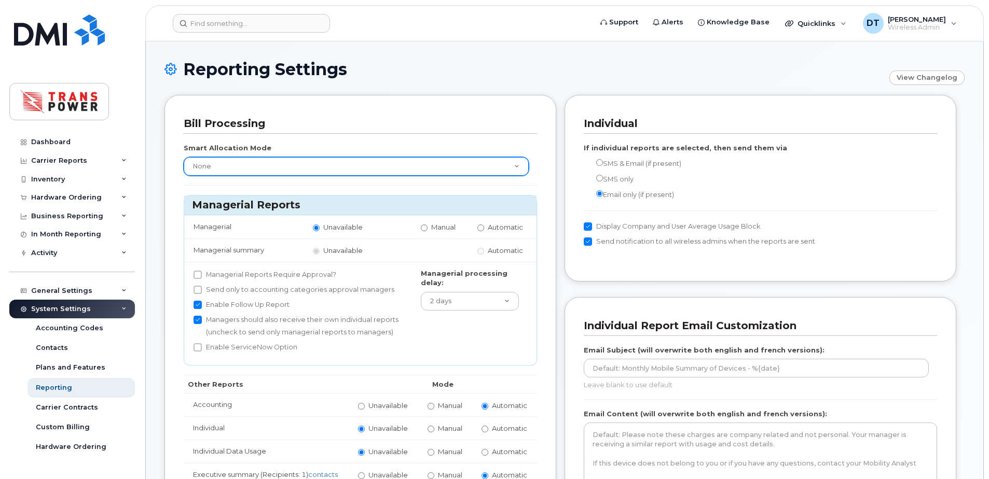
click at [319, 159] on select "None Within Plan" at bounding box center [356, 166] width 345 height 19
click at [184, 157] on select "None Within Plan" at bounding box center [356, 166] width 345 height 19
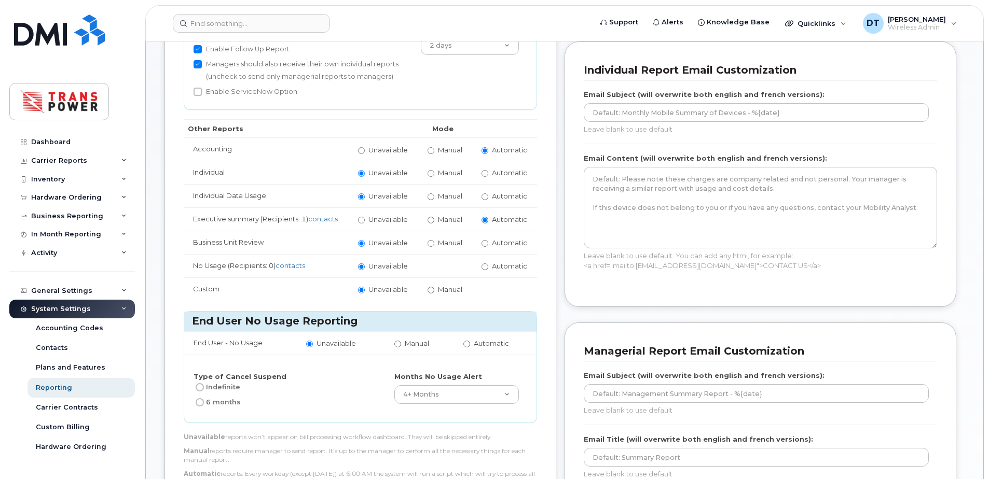
scroll to position [259, 0]
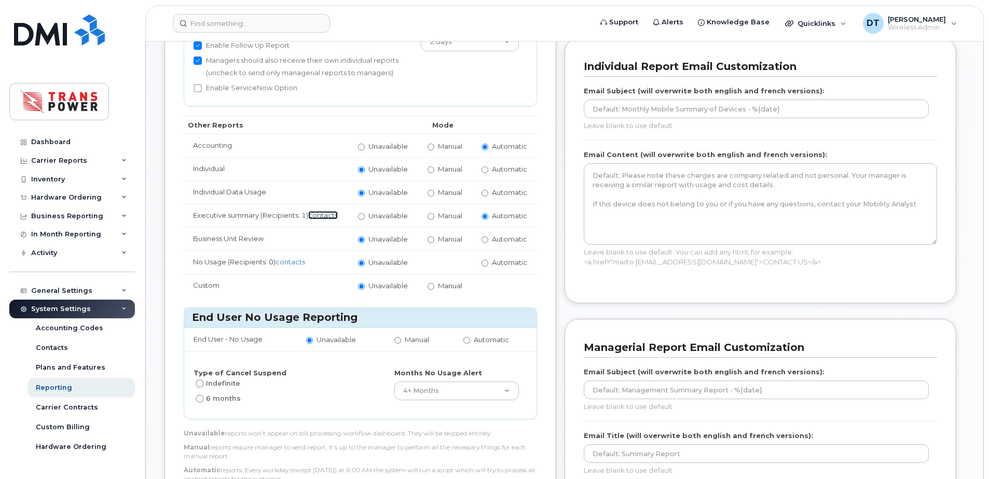
click at [308, 219] on link "contacts" at bounding box center [323, 215] width 30 height 8
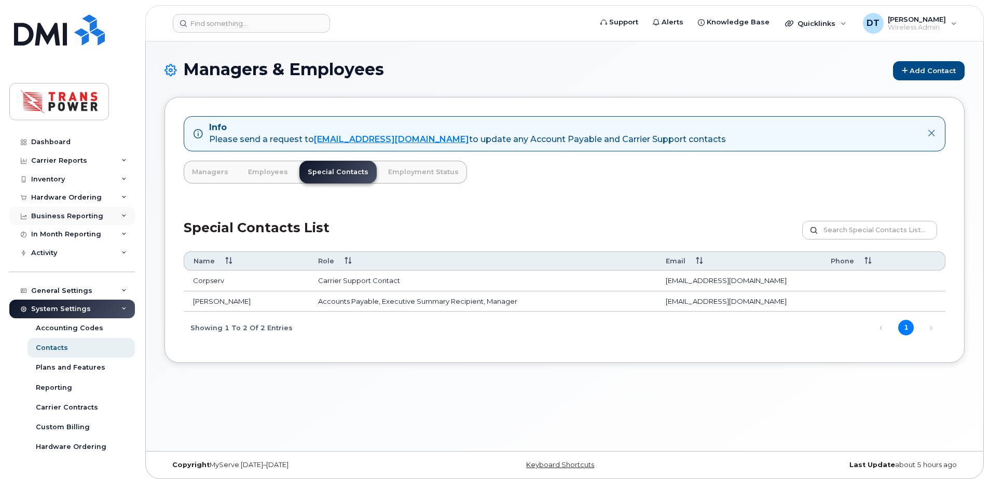
click at [75, 214] on div "Business Reporting" at bounding box center [67, 216] width 72 height 8
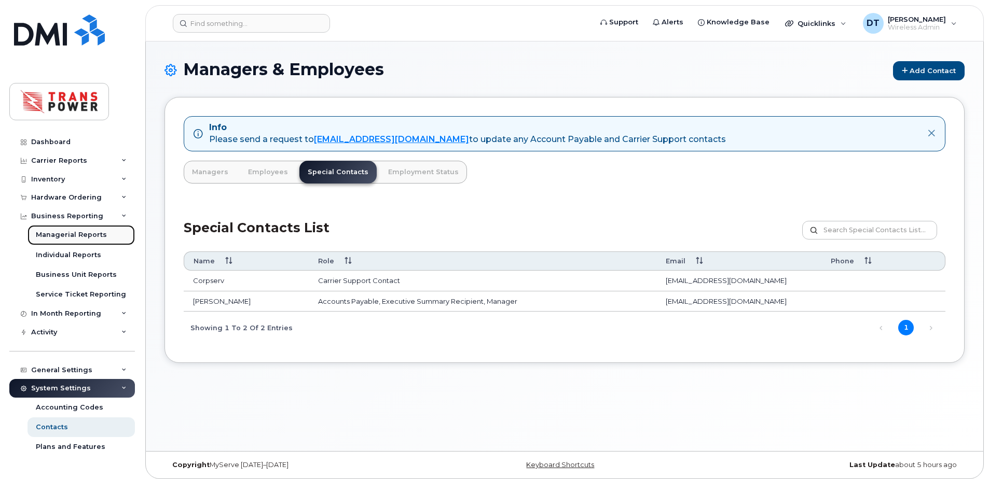
click at [73, 233] on div "Managerial Reports" at bounding box center [71, 234] width 71 height 9
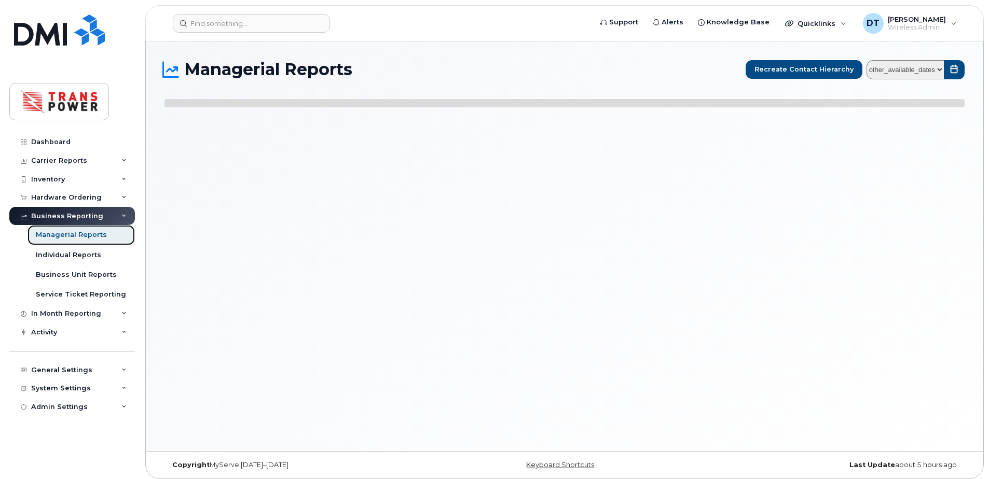
select select
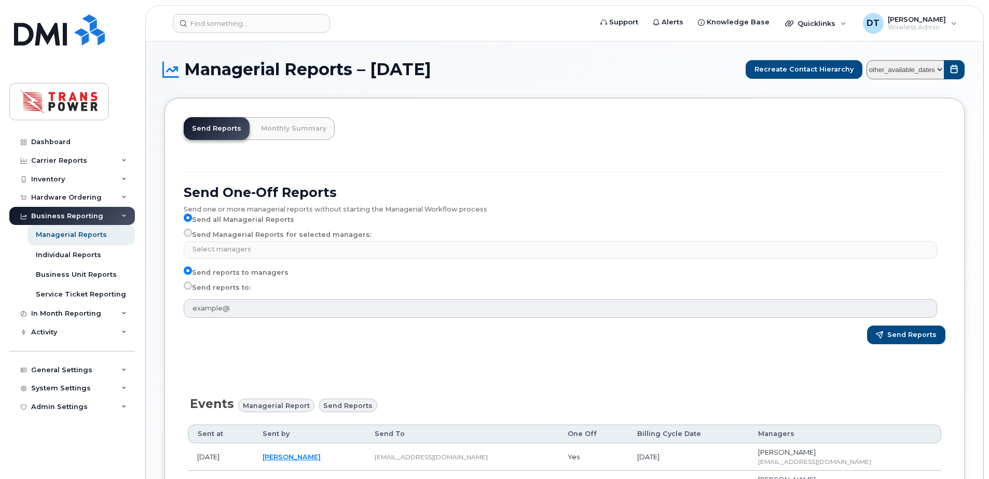
click at [277, 237] on label "Send Managerial Reports for selected managers:" at bounding box center [278, 235] width 188 height 12
click at [192, 237] on input "Send Managerial Reports for selected managers:" at bounding box center [188, 233] width 8 height 8
radio input "true"
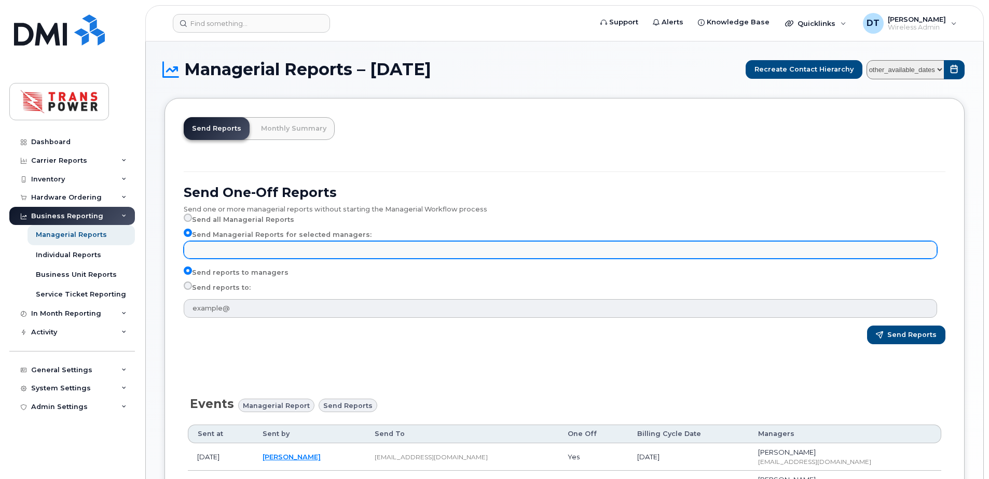
click at [269, 246] on input "text" at bounding box center [562, 249] width 744 height 15
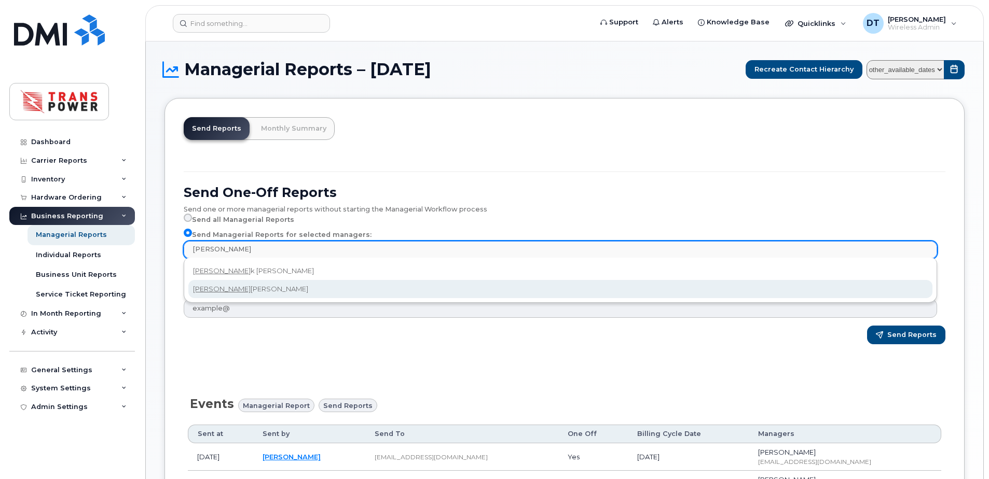
type input "[PERSON_NAME]"
select select "d18de091-2f1d-4a3e-b4af-197c41a60b56"
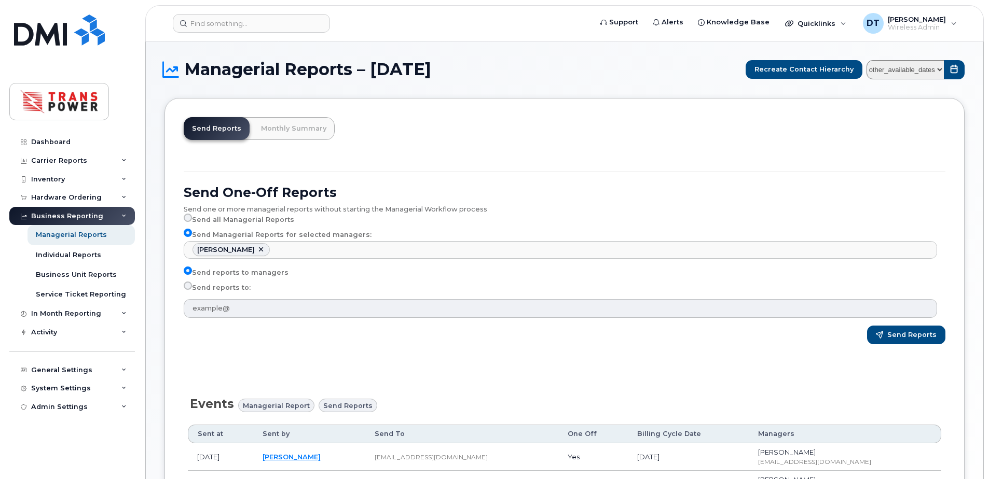
click at [219, 288] on label "Send reports to:" at bounding box center [217, 288] width 67 height 12
click at [192, 288] on input "Send reports to:" at bounding box center [188, 286] width 8 height 8
radio input "true"
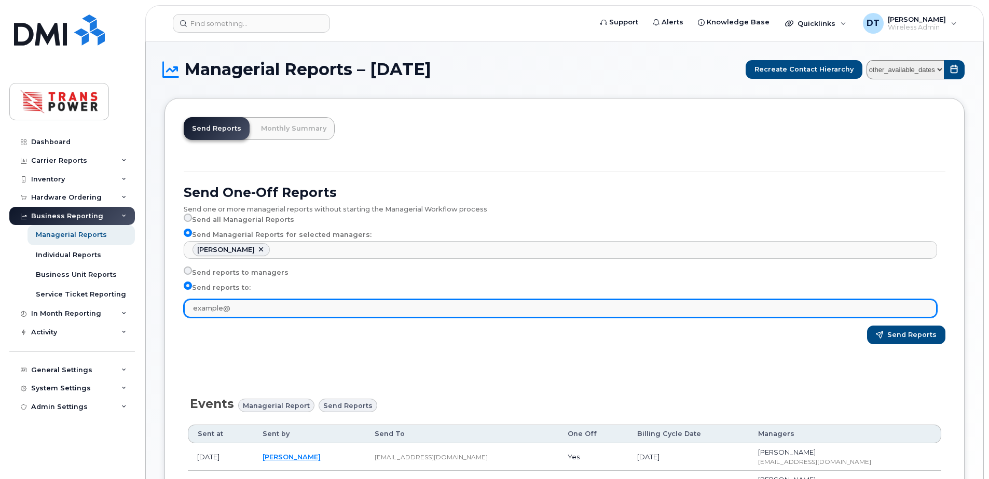
click at [250, 307] on input "text" at bounding box center [560, 308] width 753 height 19
type input "d"
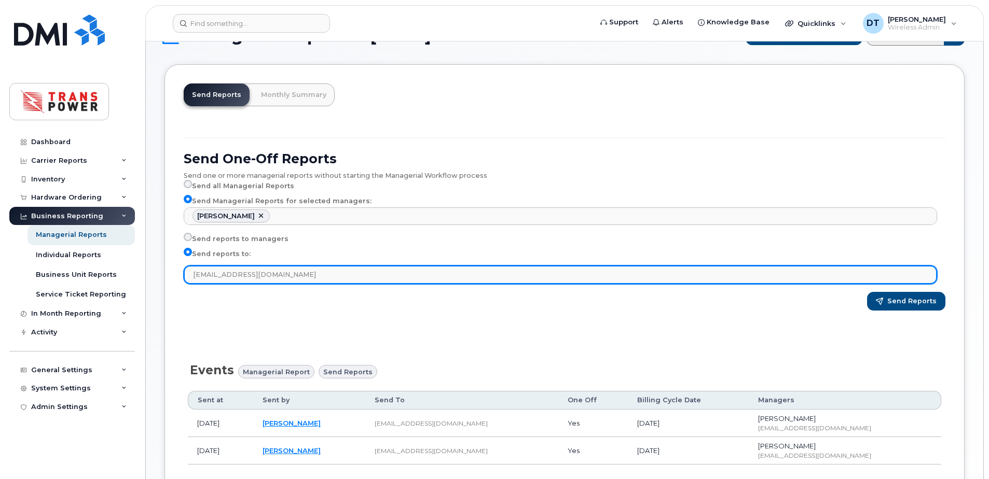
scroll to position [52, 0]
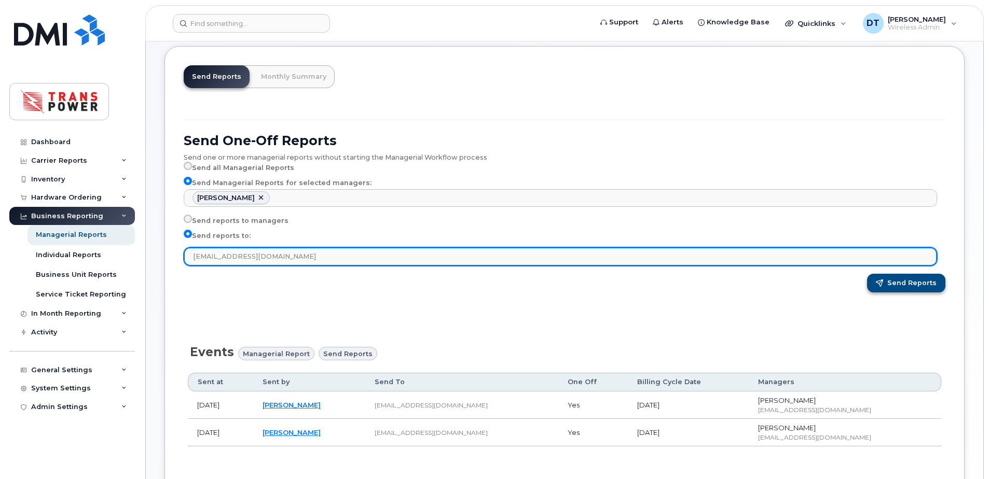
type input "[EMAIL_ADDRESS][DOMAIN_NAME]"
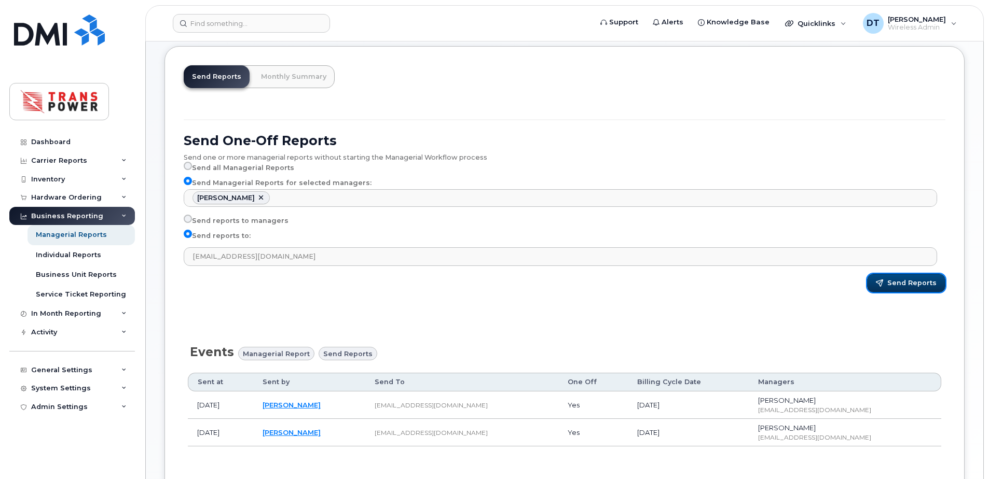
click at [908, 283] on span "Send Reports" at bounding box center [911, 283] width 49 height 9
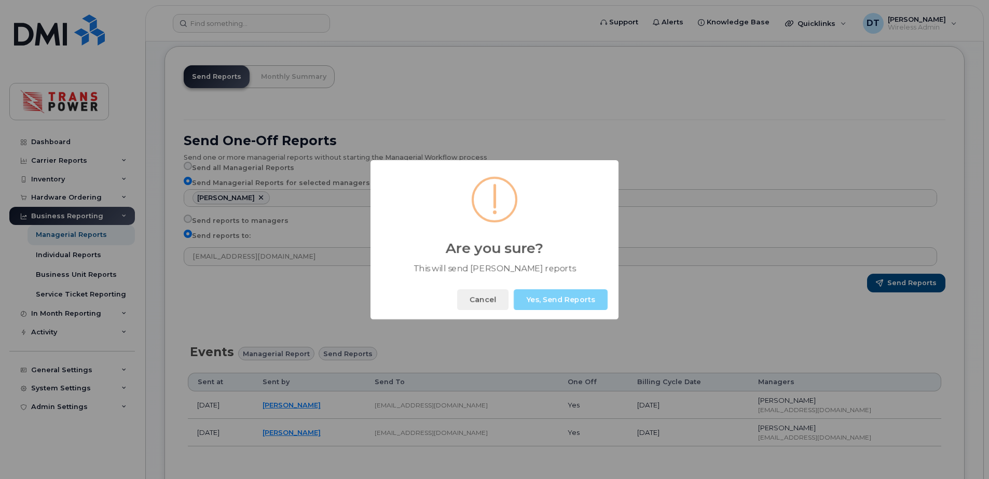
click at [576, 305] on button "Yes, Send Reports" at bounding box center [561, 299] width 94 height 21
click at [584, 296] on button "Okay" at bounding box center [585, 299] width 45 height 21
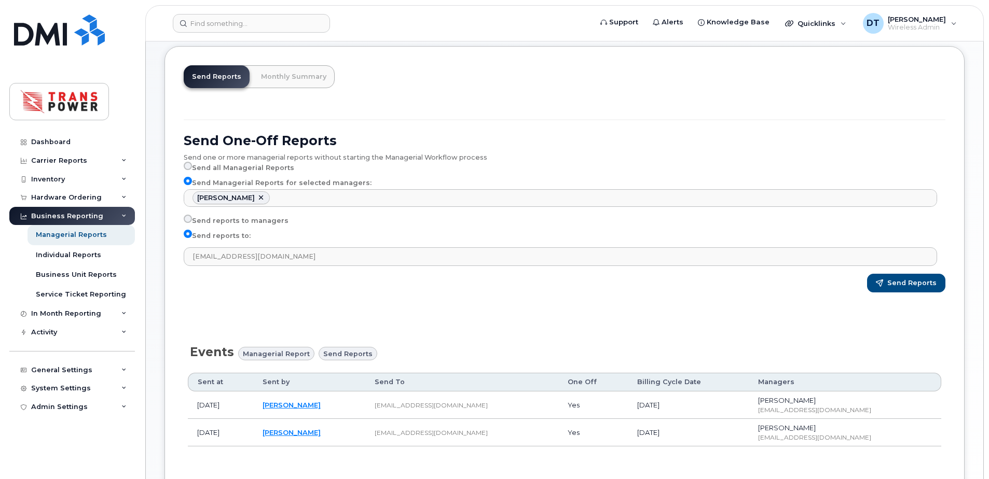
scroll to position [0, 0]
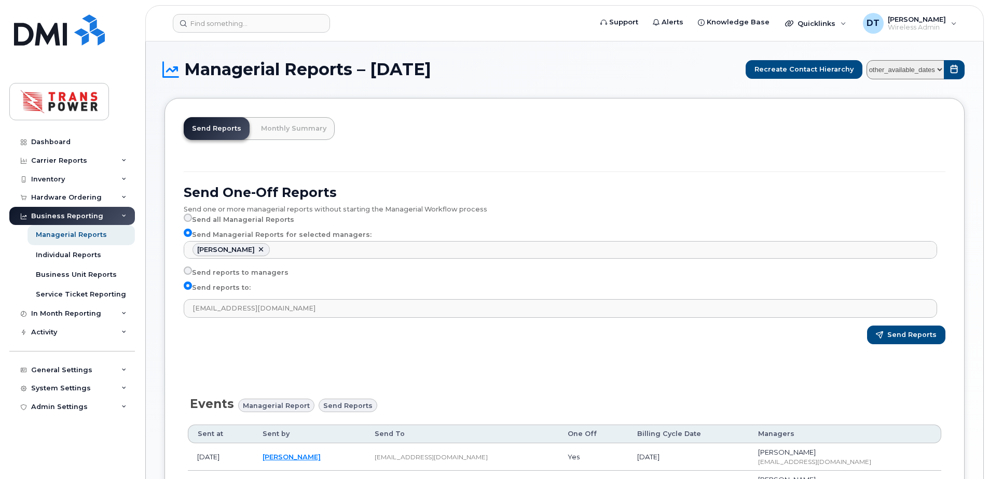
click at [941, 68] on select "other_available_dates August July June May April March February January Decembe…" at bounding box center [905, 69] width 78 height 19
drag, startPoint x: 941, startPoint y: 68, endPoint x: 911, endPoint y: 66, distance: 29.7
click at [941, 68] on select "other_available_dates August July June May April March February January Decembe…" at bounding box center [905, 69] width 78 height 19
click at [279, 126] on link "Monthly Summary" at bounding box center [294, 128] width 82 height 23
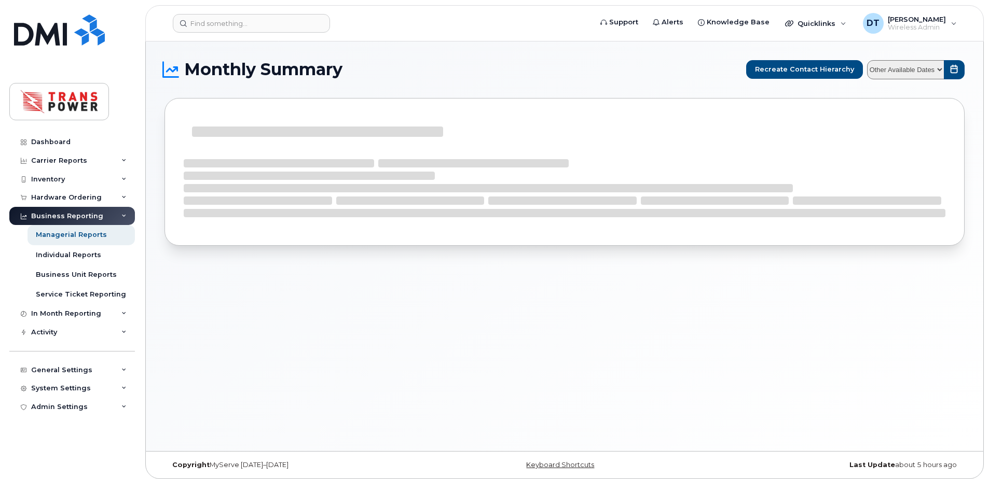
select select
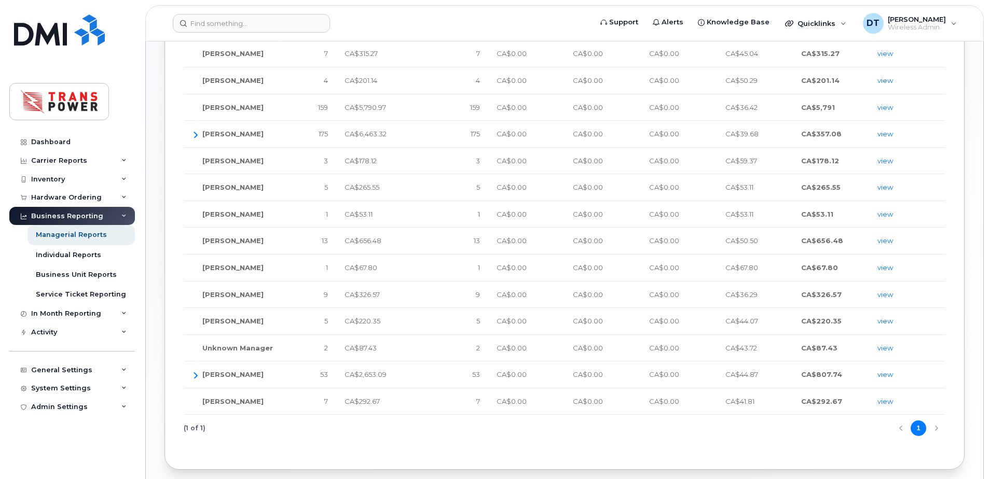
scroll to position [208, 0]
click at [194, 134] on icon "button" at bounding box center [195, 133] width 8 height 8
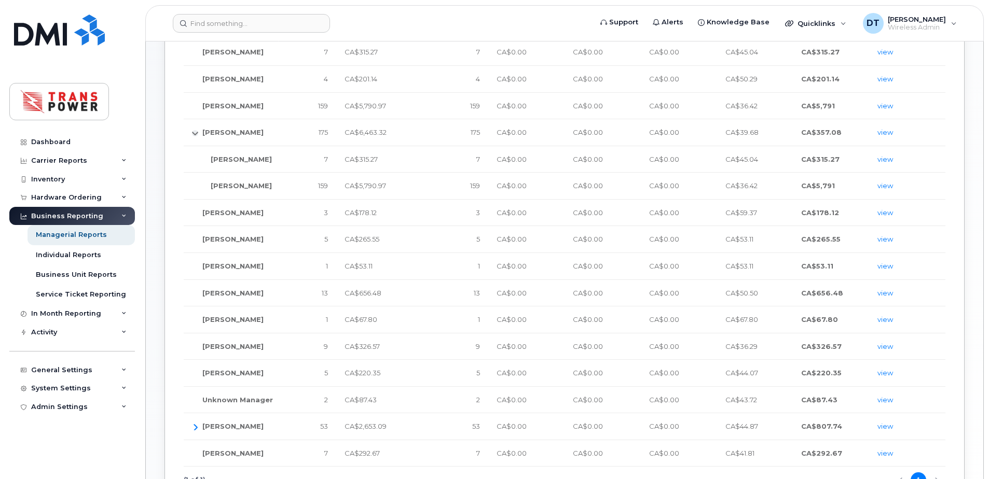
click at [194, 134] on icon "button" at bounding box center [195, 133] width 8 height 8
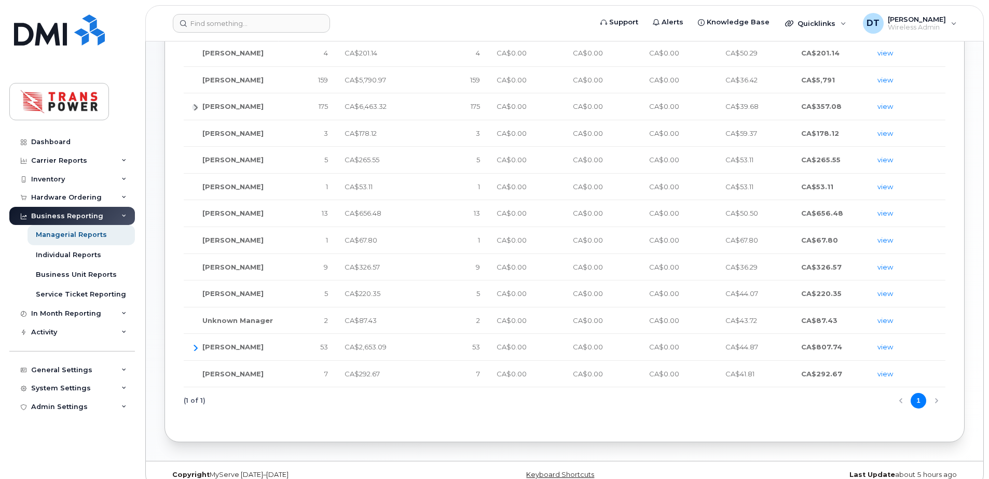
scroll to position [248, 0]
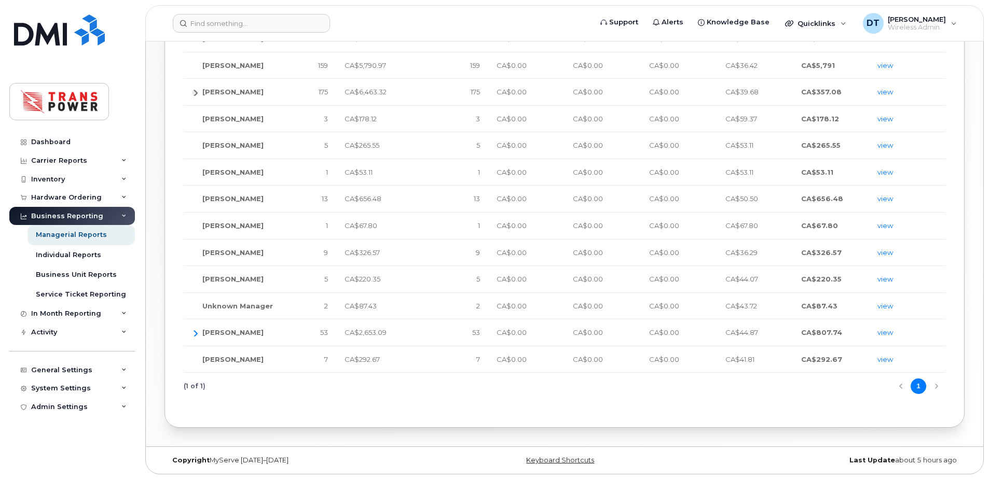
click at [198, 332] on td "[PERSON_NAME]" at bounding box center [222, 333] width 76 height 27
click at [197, 332] on icon "button" at bounding box center [195, 333] width 8 height 8
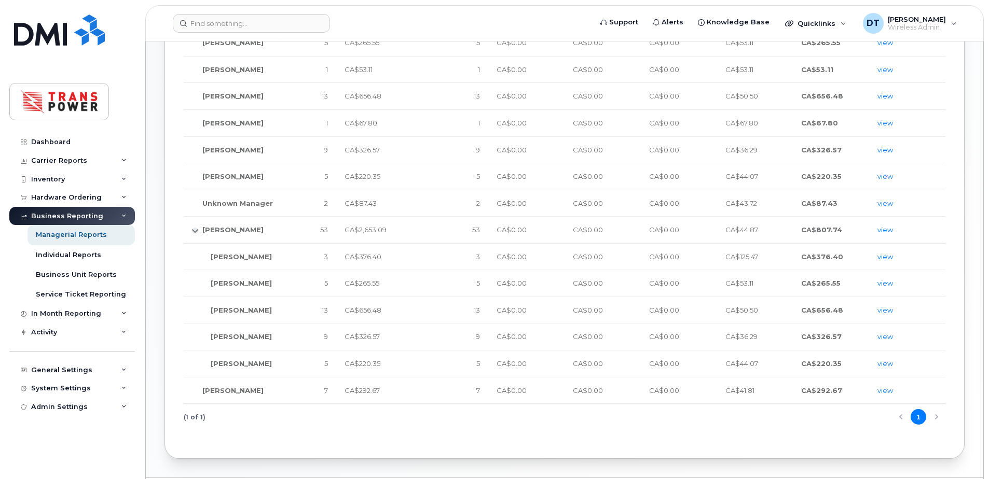
scroll to position [352, 0]
click at [194, 230] on icon "button" at bounding box center [195, 230] width 8 height 8
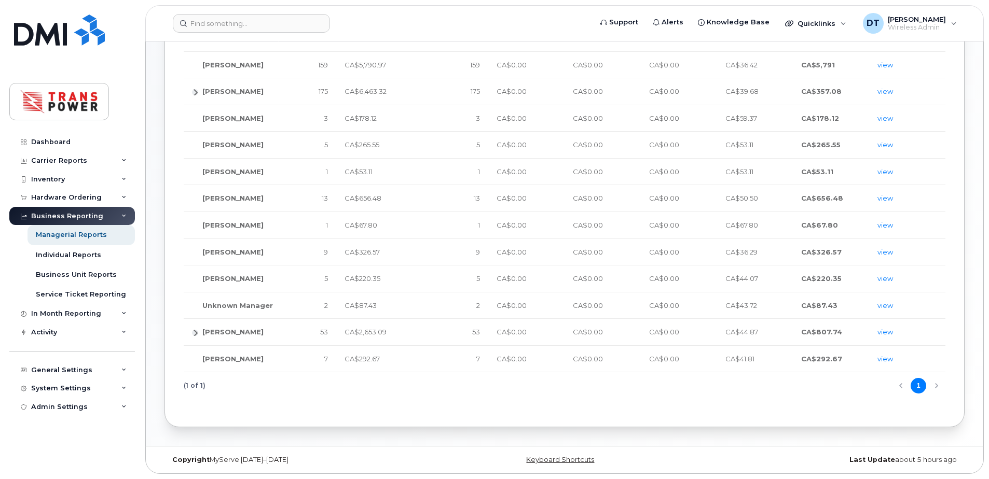
scroll to position [248, 0]
click at [888, 362] on link "view" at bounding box center [885, 359] width 16 height 8
